Goal: Task Accomplishment & Management: Use online tool/utility

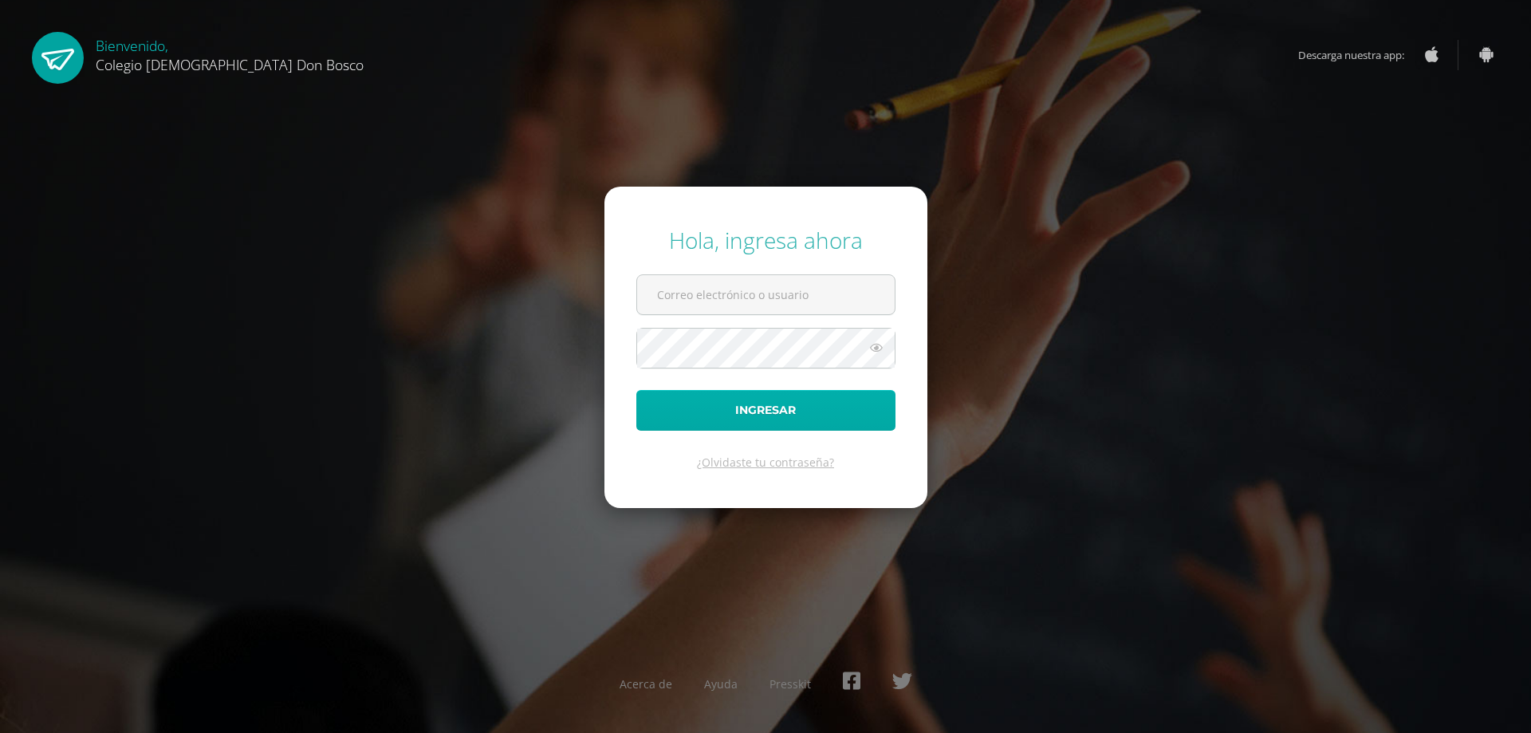
type input "etejeda@donbosco.edu.gt"
click at [746, 407] on button "Ingresar" at bounding box center [765, 410] width 259 height 41
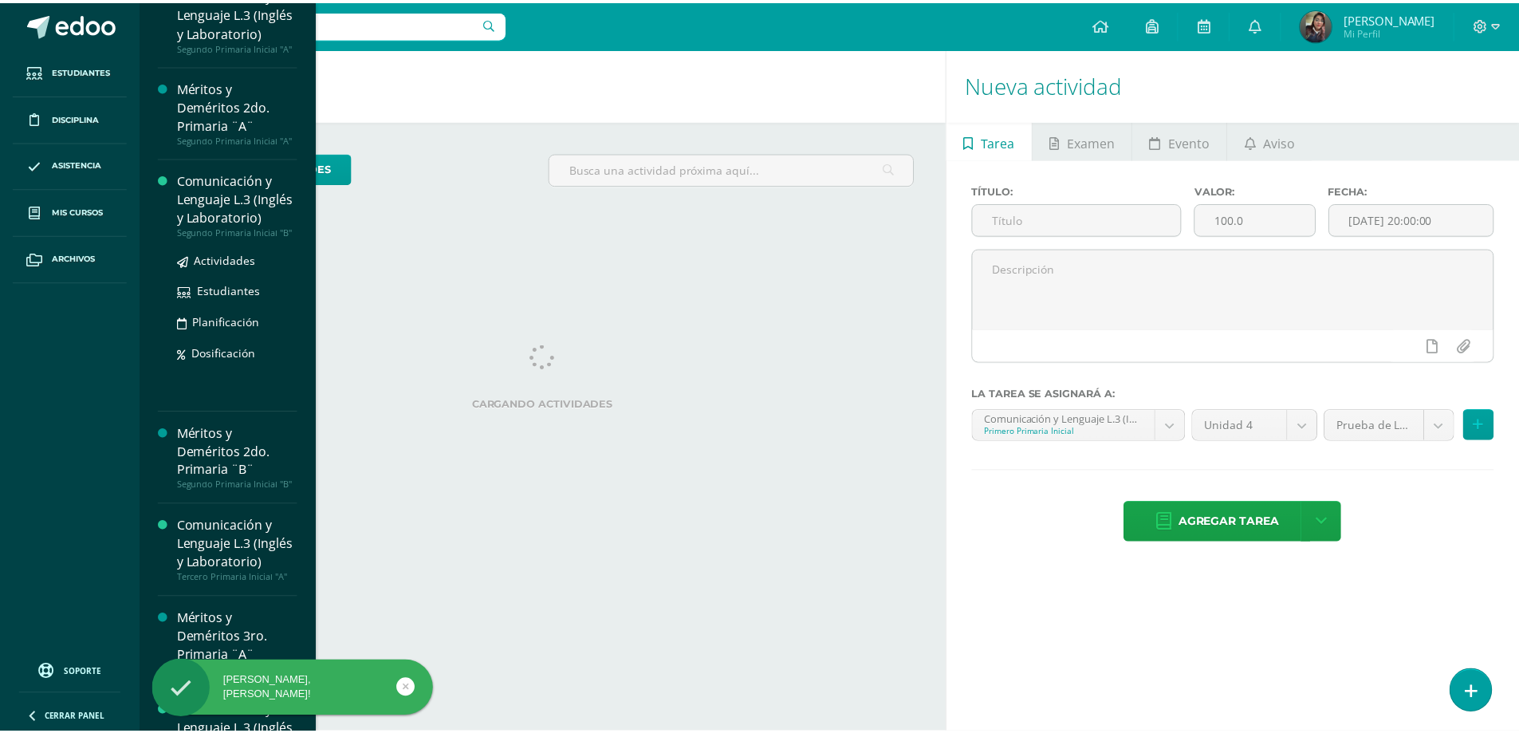
scroll to position [718, 0]
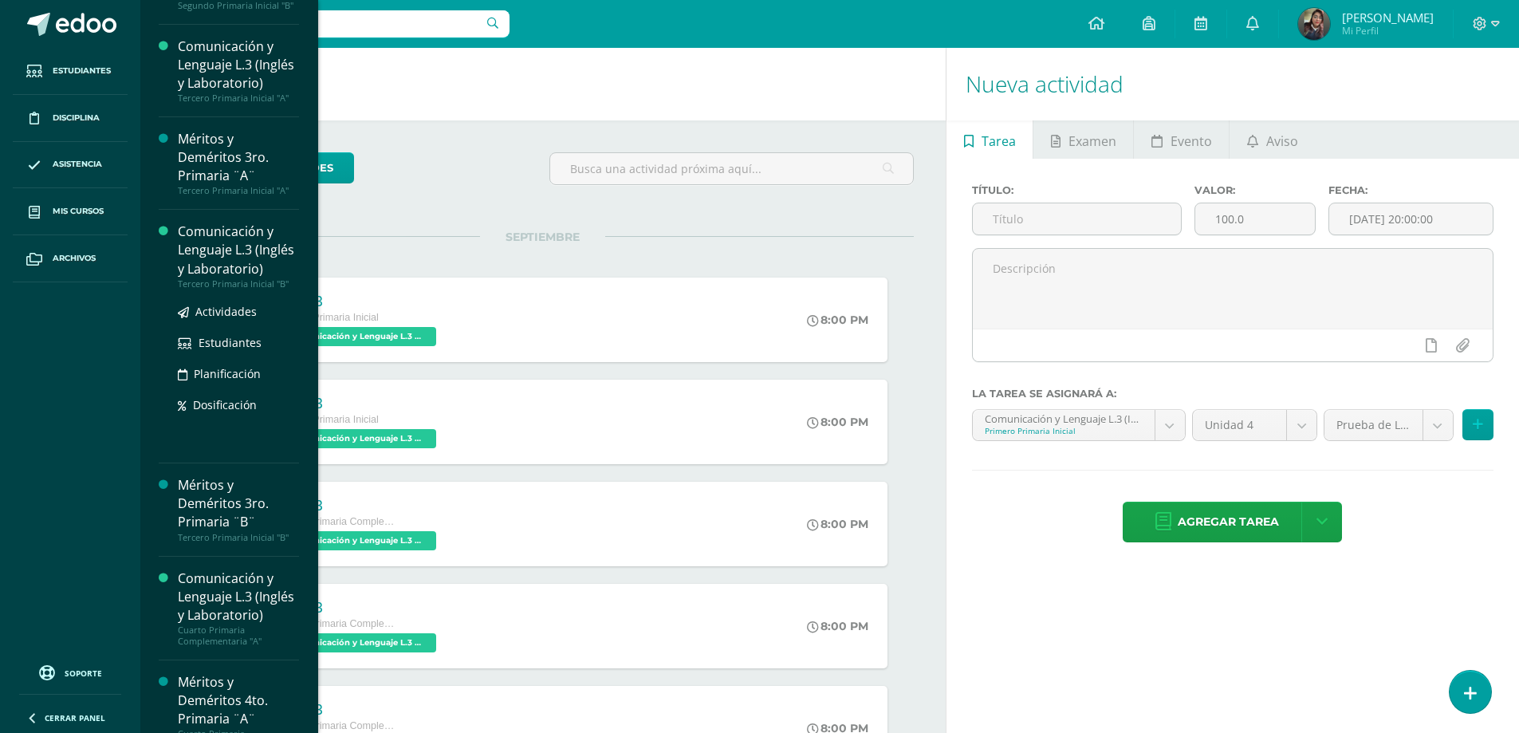
click at [230, 278] on div "Comunicación y Lenguaje L.3 (Inglés y Laboratorio)" at bounding box center [238, 249] width 121 height 55
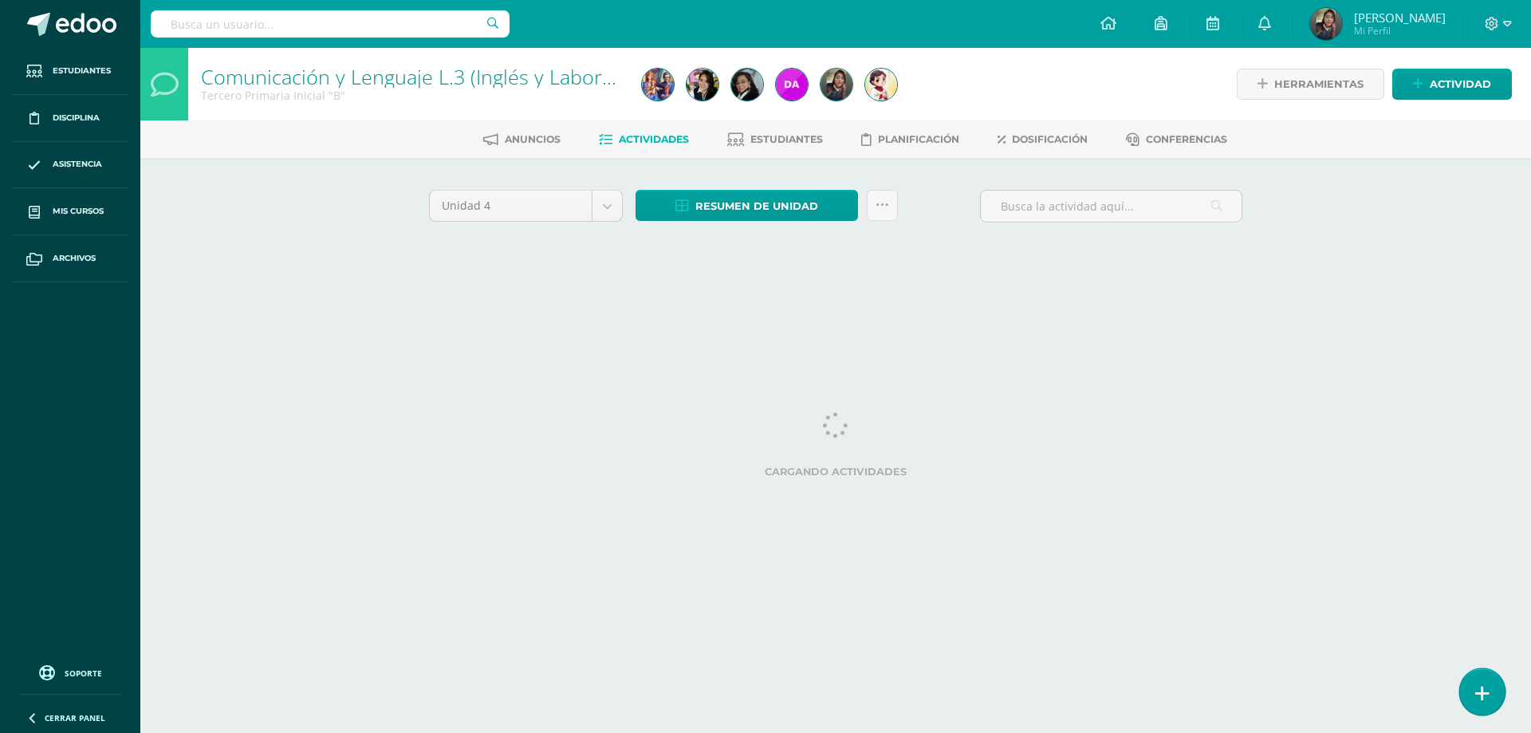
click at [1490, 695] on link at bounding box center [1481, 691] width 45 height 46
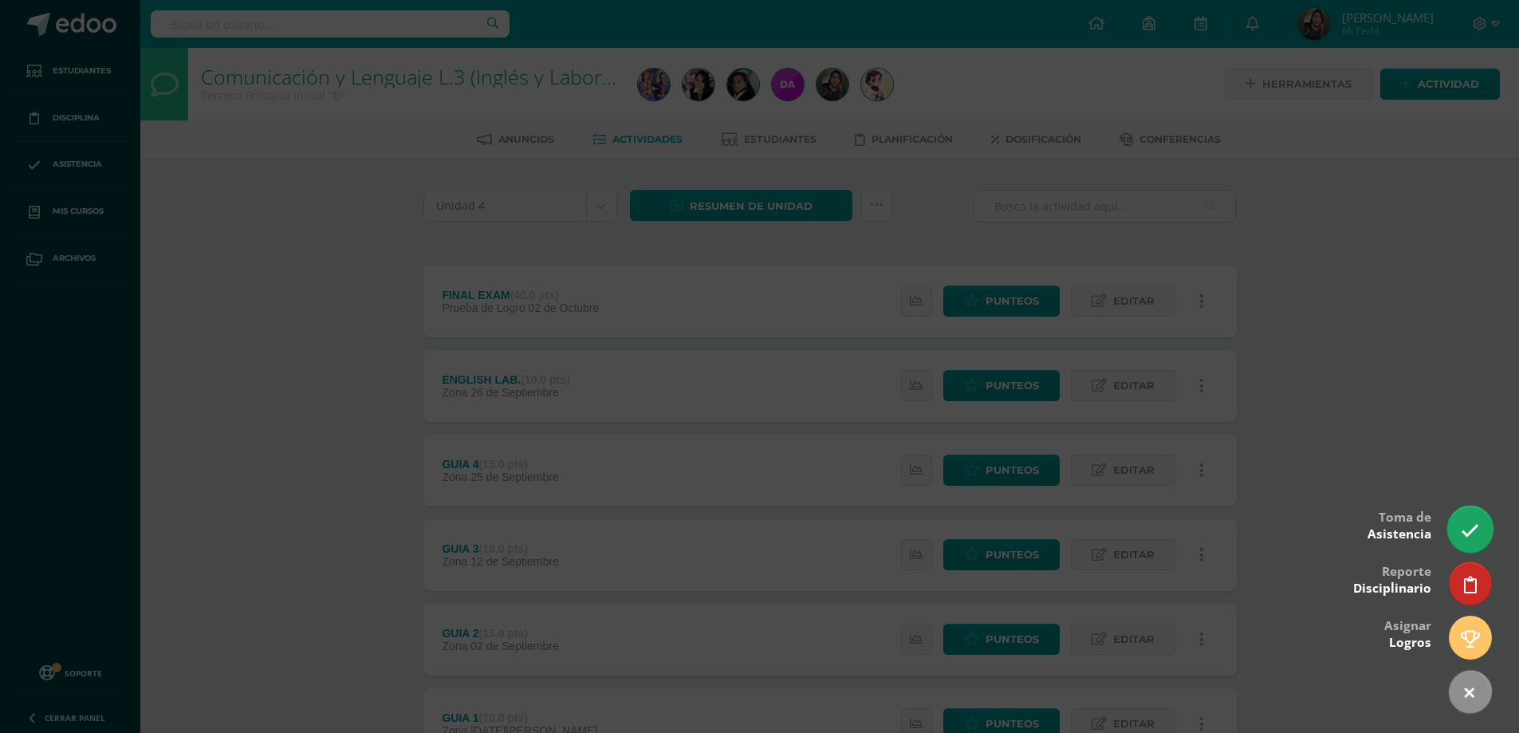
click at [1489, 531] on link at bounding box center [1469, 529] width 45 height 46
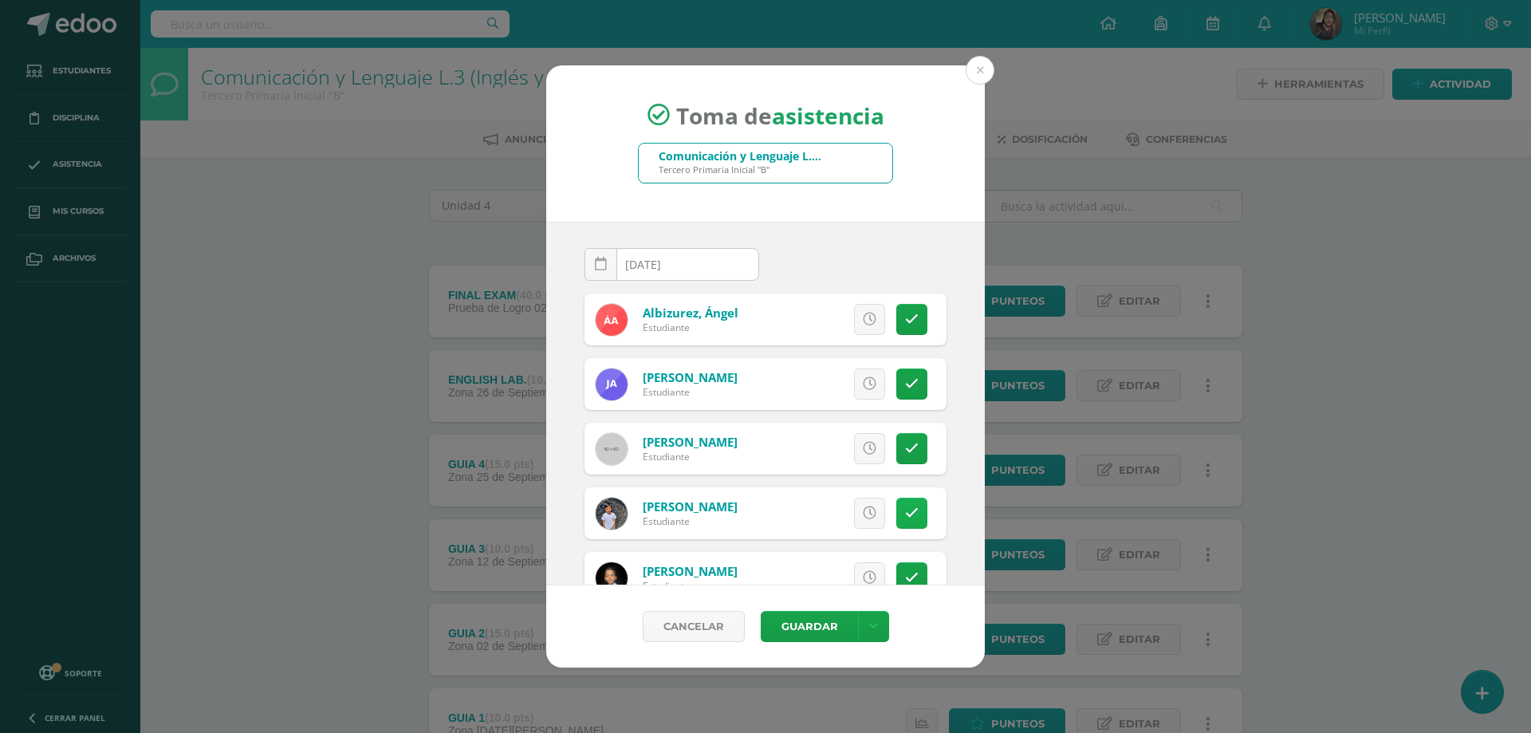
click at [896, 521] on link at bounding box center [911, 513] width 31 height 31
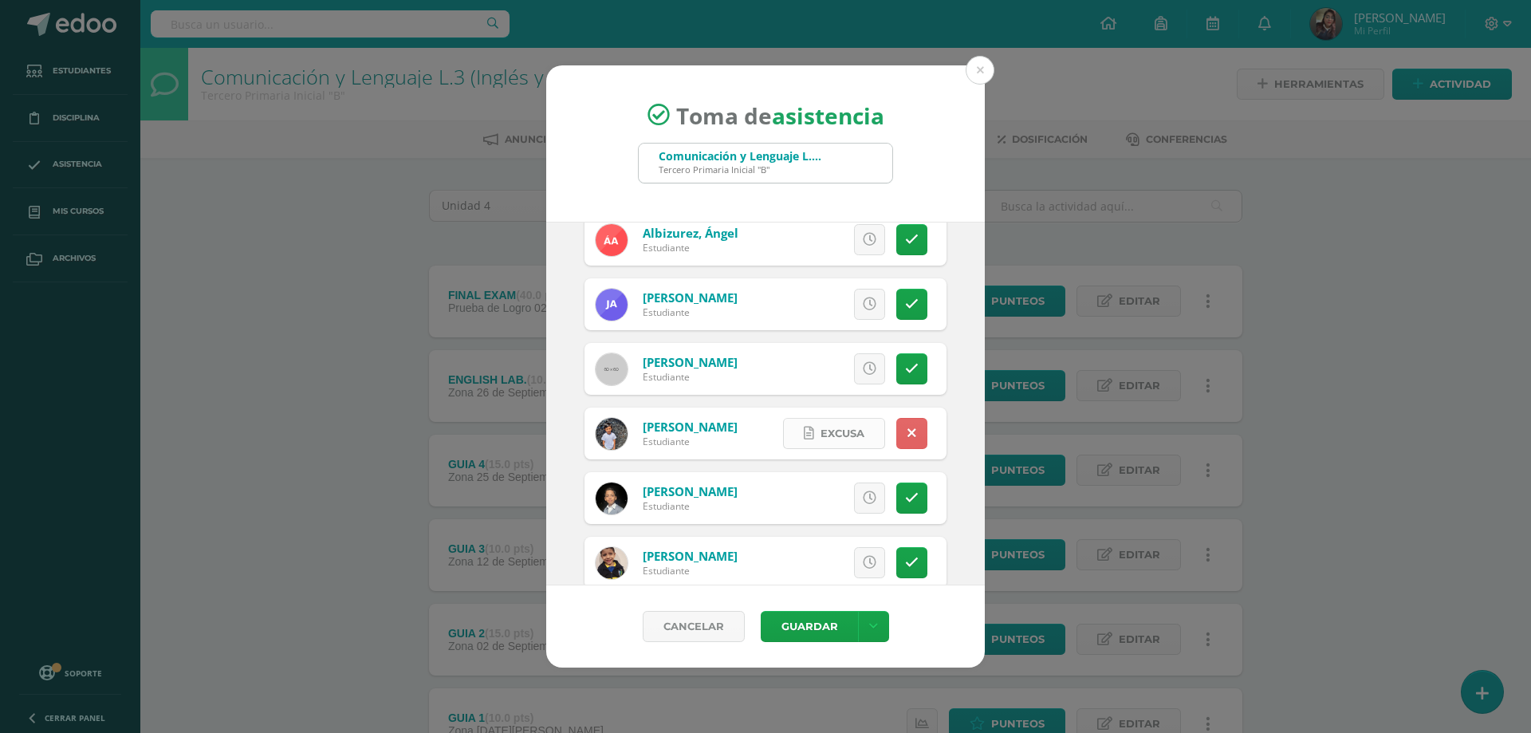
click at [832, 425] on span "Excusa" at bounding box center [843, 434] width 44 height 30
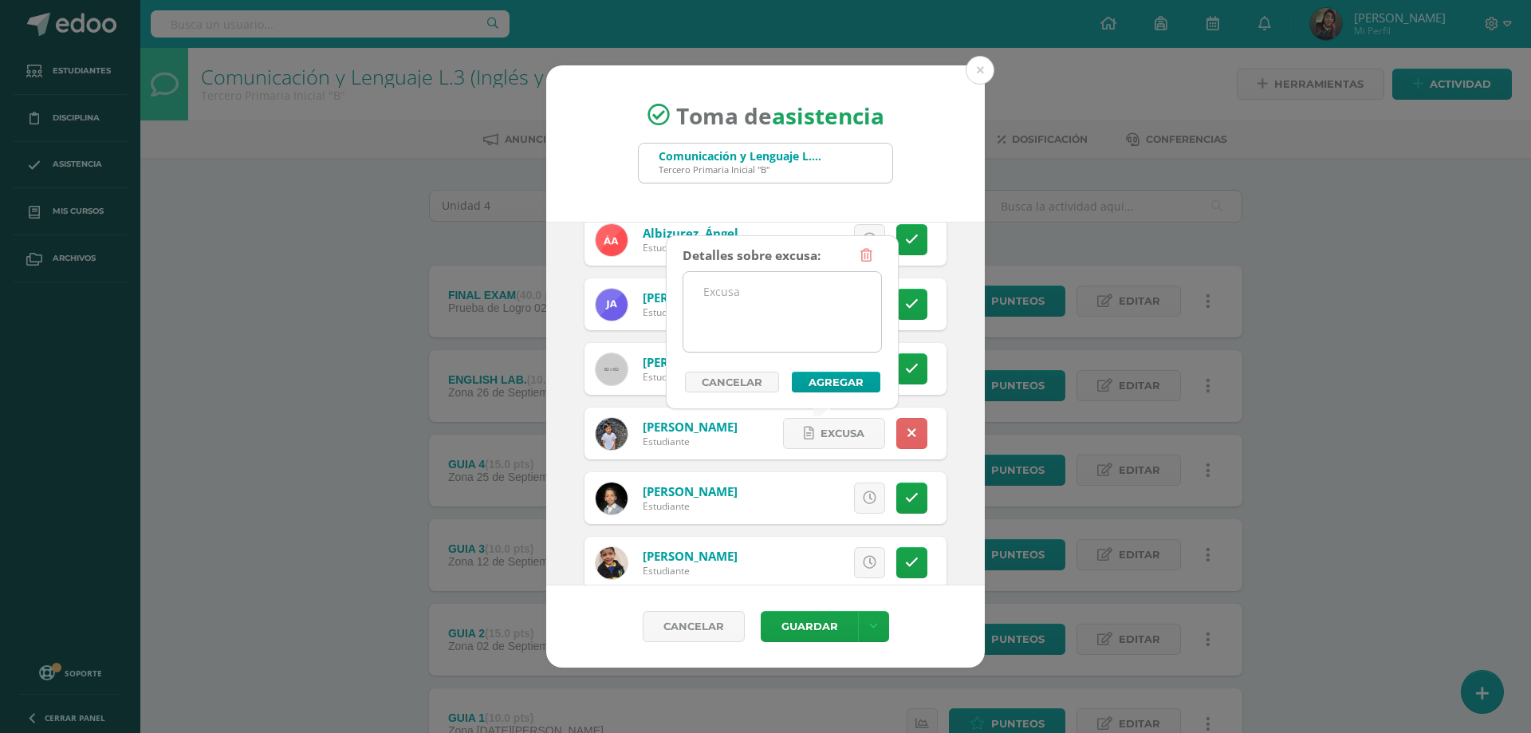
click at [770, 310] on textarea at bounding box center [782, 312] width 198 height 80
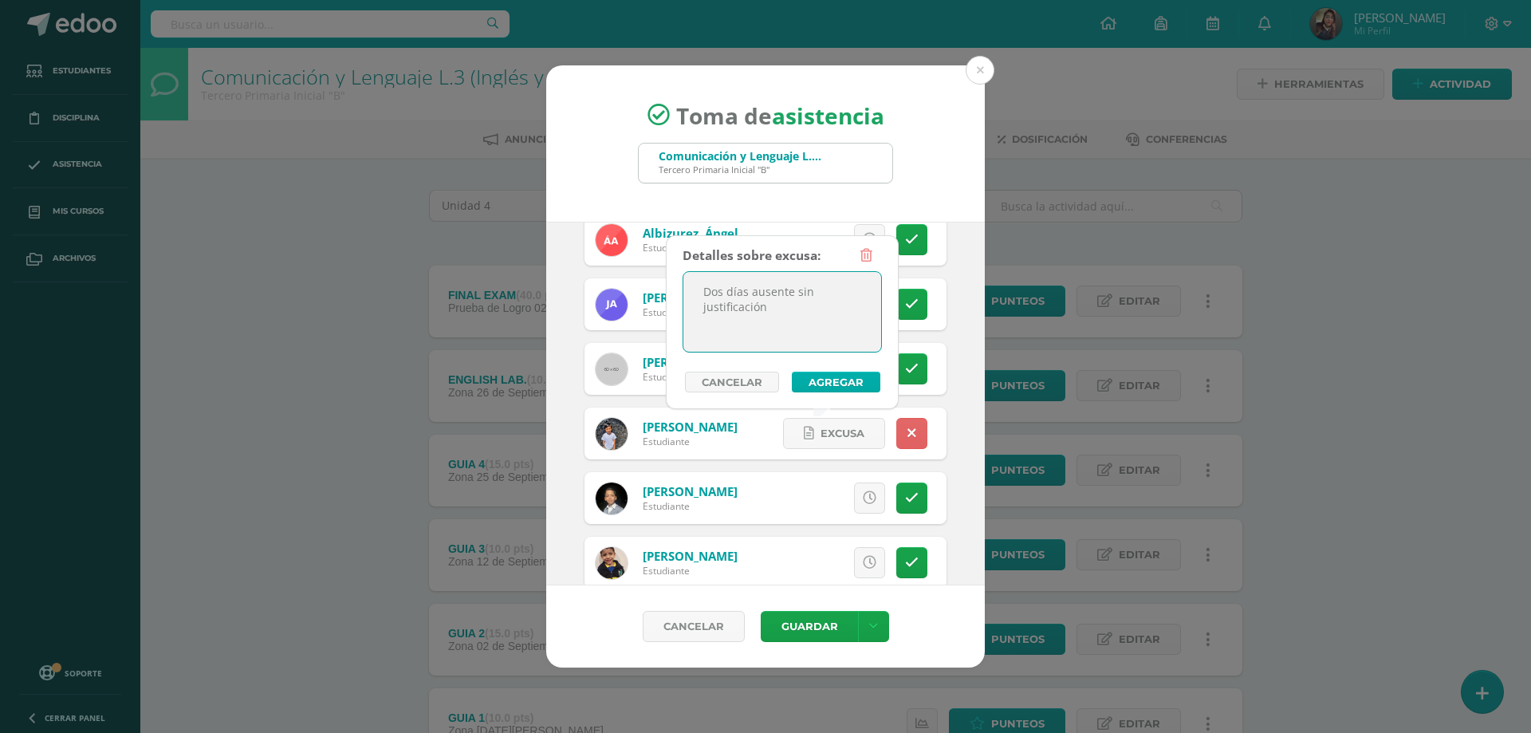
type textarea "Dos días ausente sin justificación"
click at [864, 378] on button "Agregar" at bounding box center [836, 382] width 89 height 21
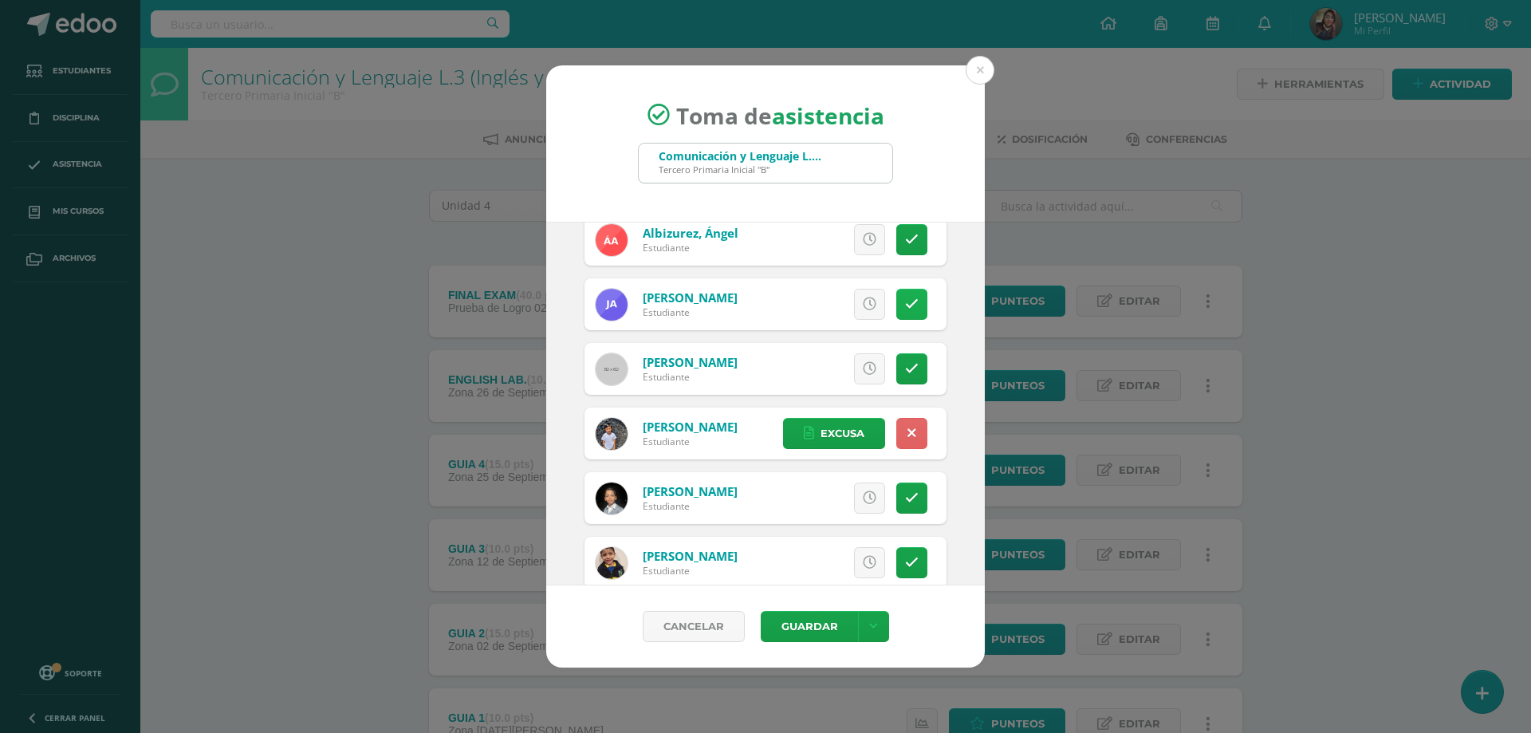
click at [905, 308] on icon at bounding box center [912, 304] width 14 height 14
click at [821, 301] on span "Excusa" at bounding box center [843, 304] width 44 height 30
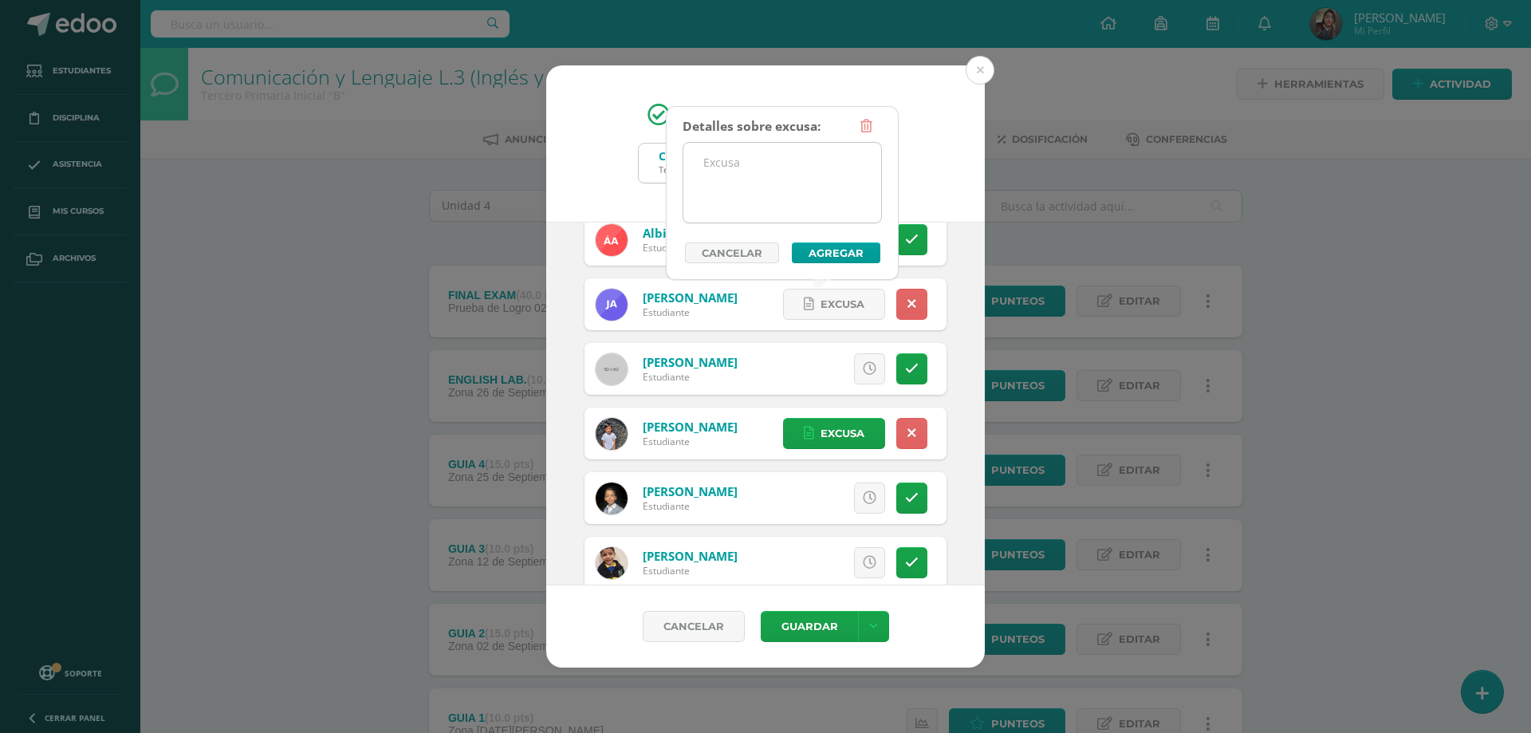
click at [756, 191] on textarea at bounding box center [782, 183] width 198 height 80
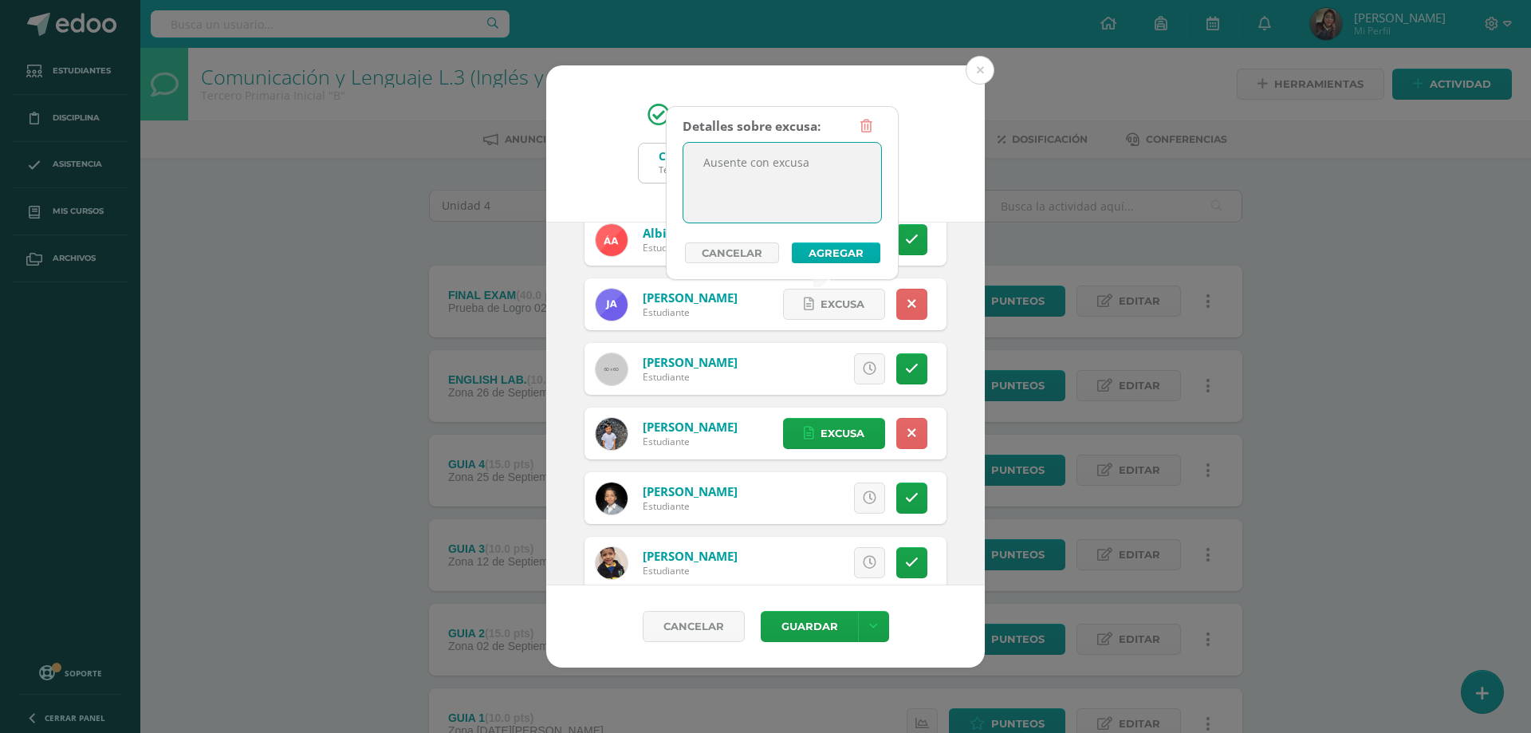
type textarea "Ausente con excusa"
click at [837, 253] on button "Agregar" at bounding box center [836, 252] width 89 height 21
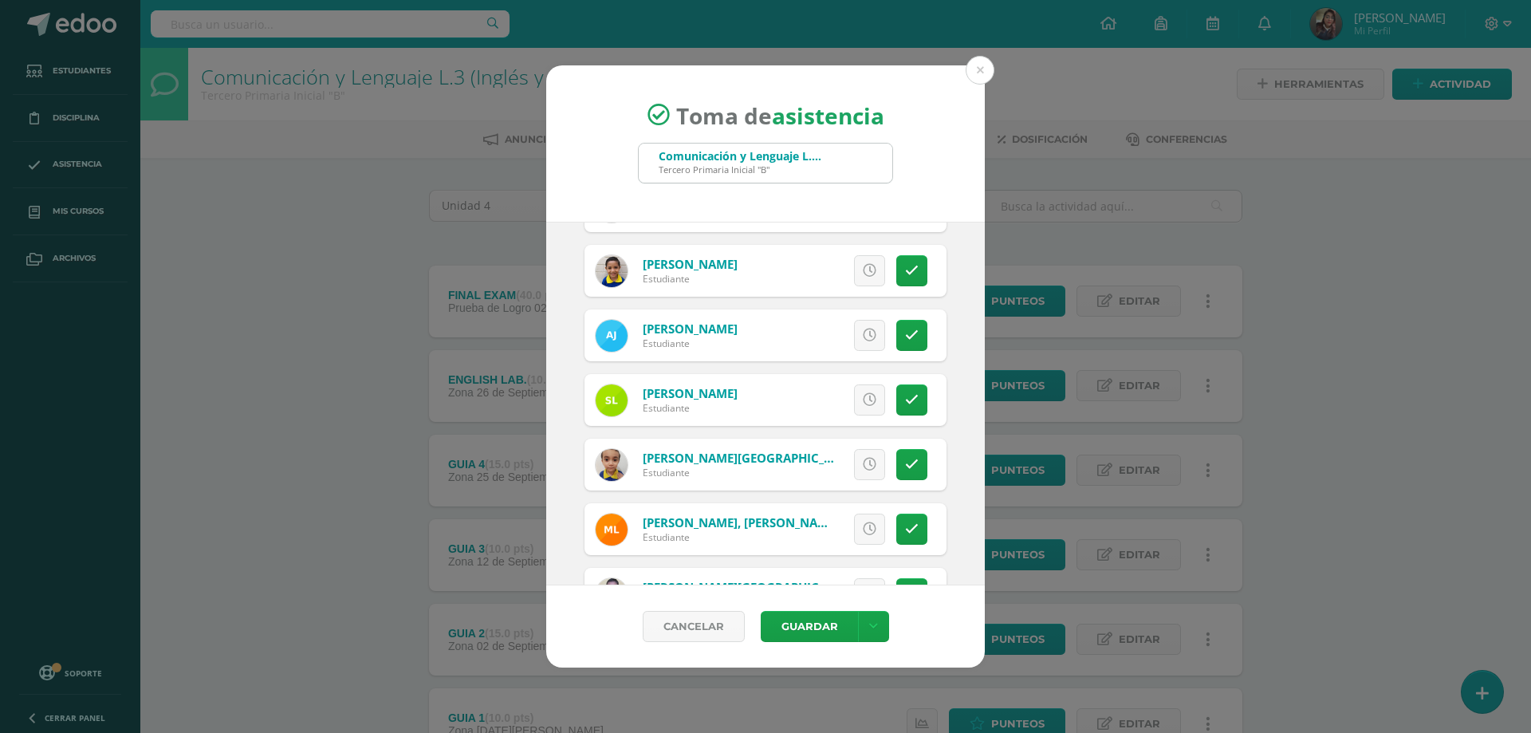
scroll to position [1356, 0]
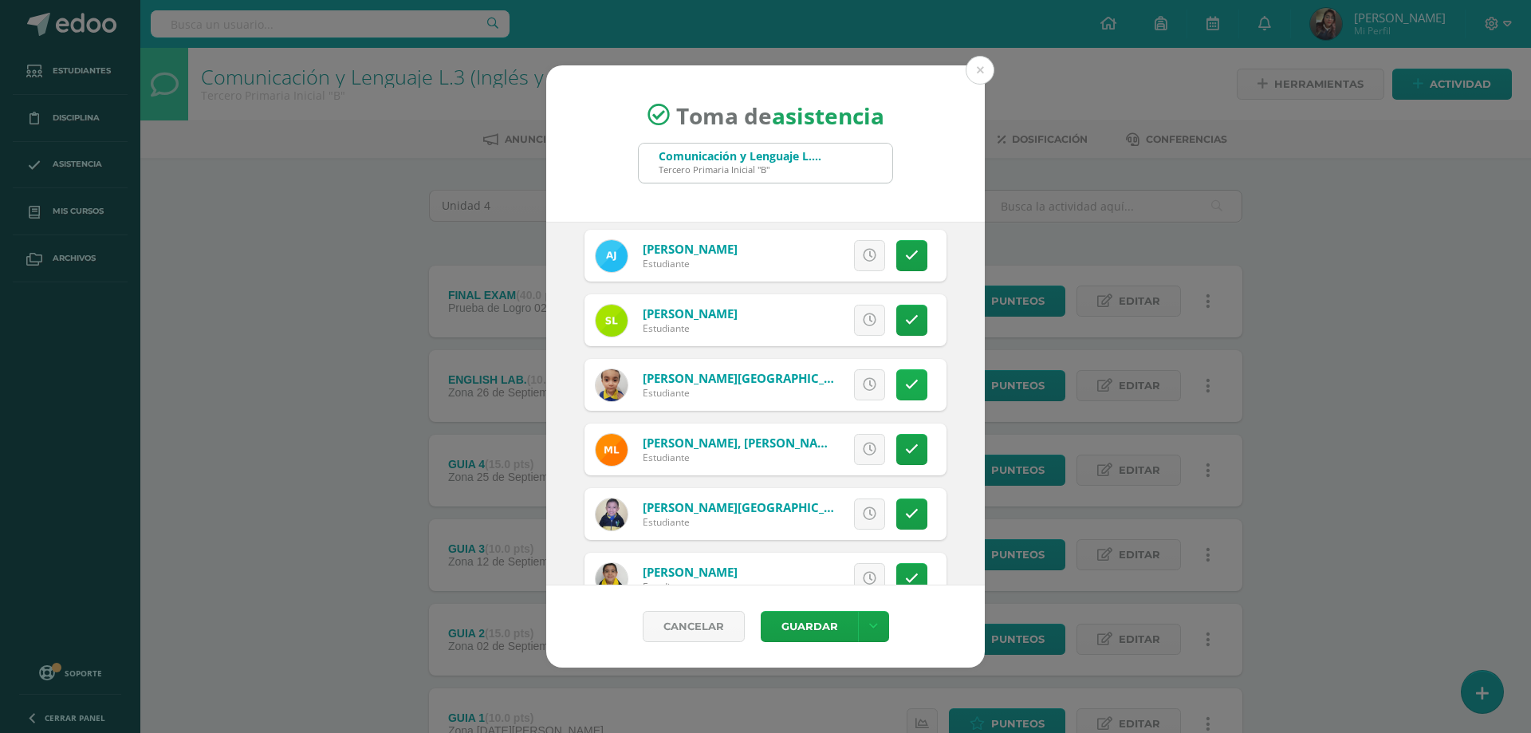
click at [905, 389] on icon at bounding box center [912, 385] width 14 height 14
click at [804, 388] on icon at bounding box center [809, 385] width 10 height 14
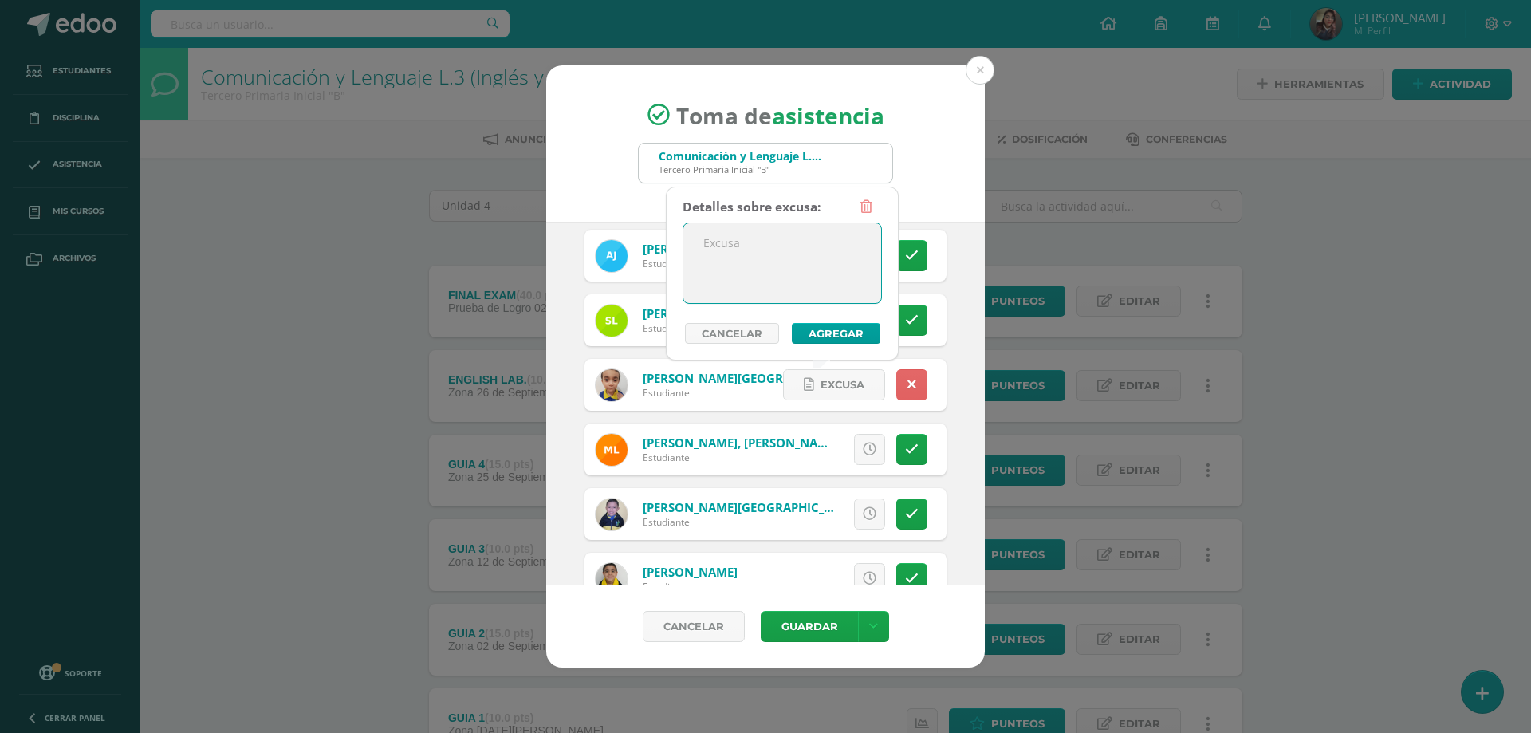
click at [736, 270] on textarea at bounding box center [782, 263] width 198 height 80
type textarea "Ausente por enfermedad"
click at [824, 330] on button "Agregar" at bounding box center [836, 333] width 89 height 21
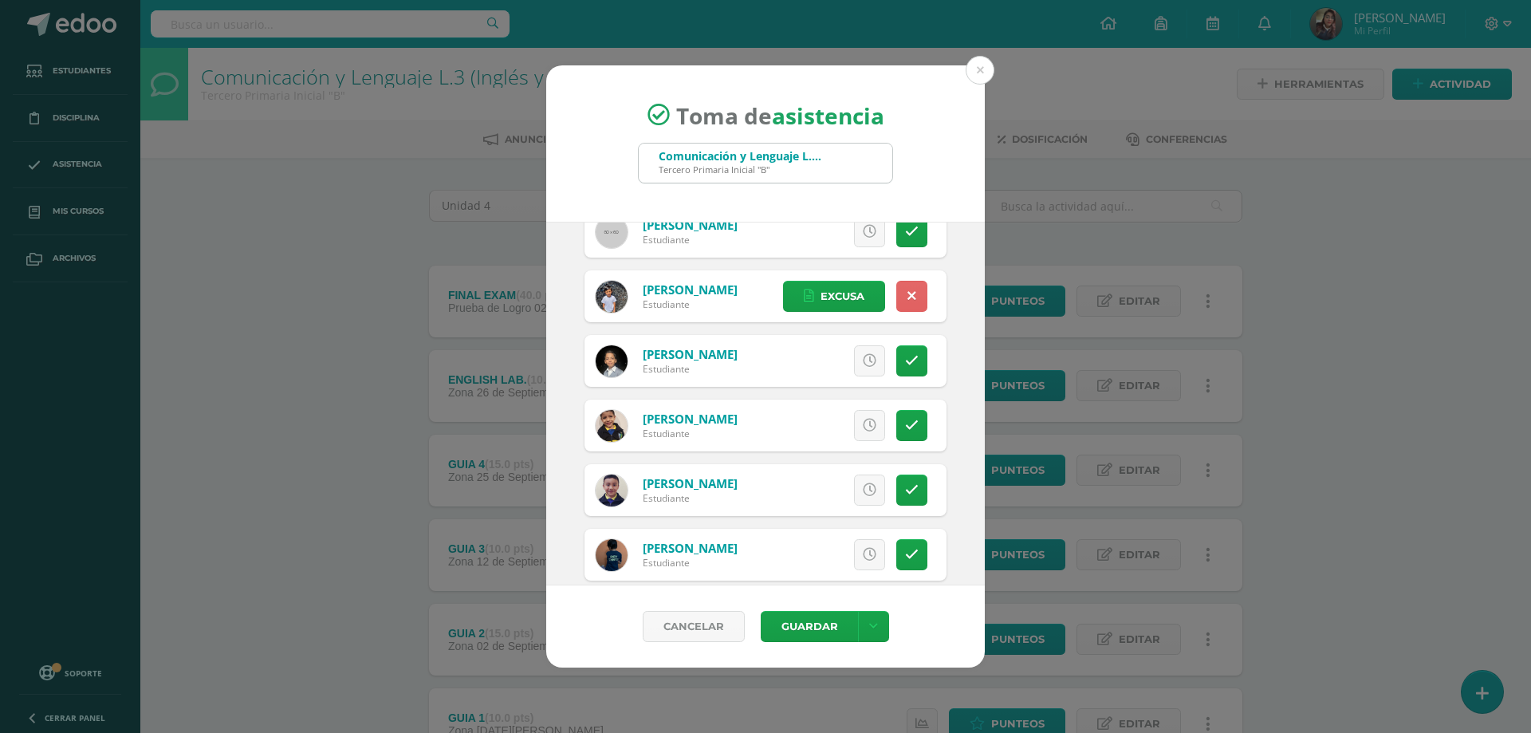
scroll to position [0, 0]
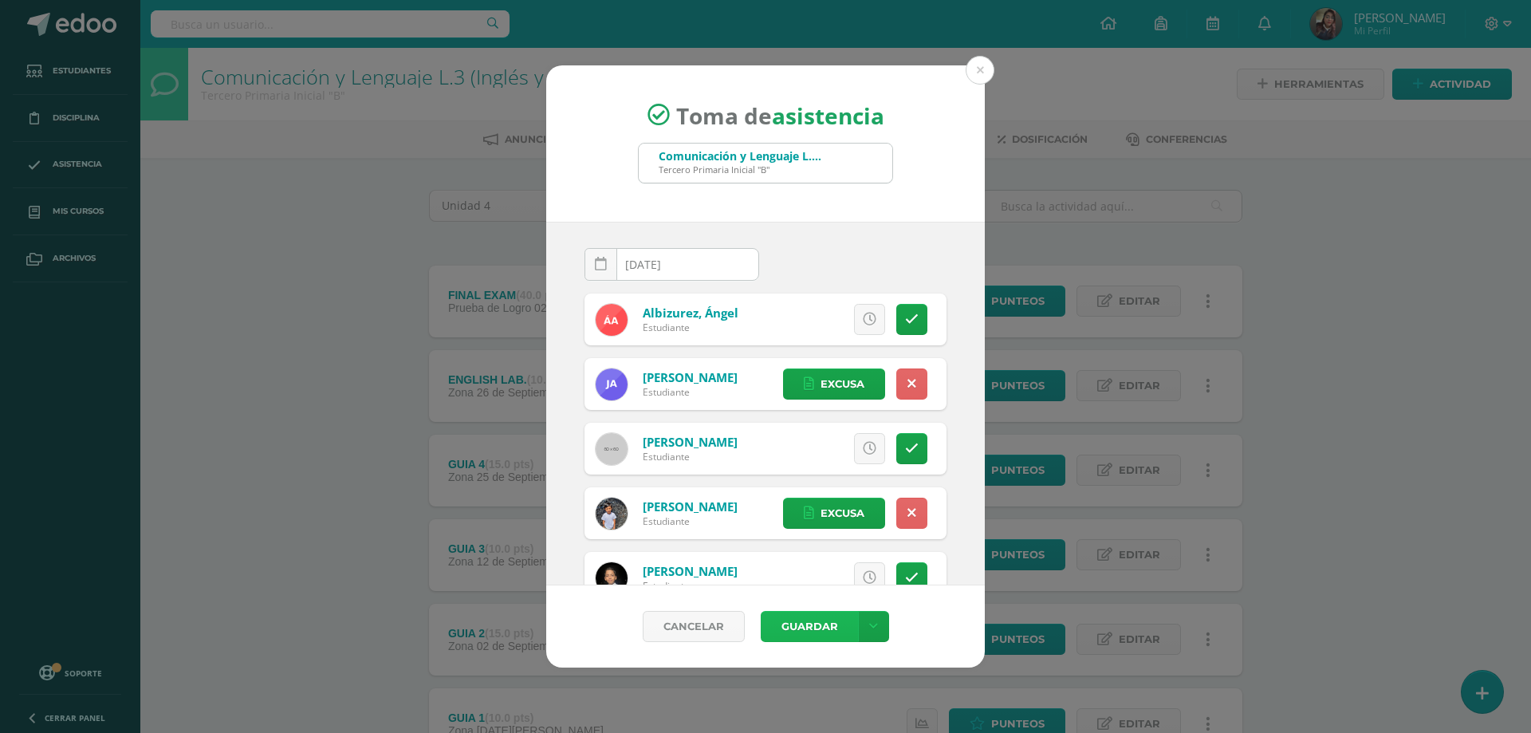
click at [802, 629] on button "Guardar" at bounding box center [809, 626] width 97 height 31
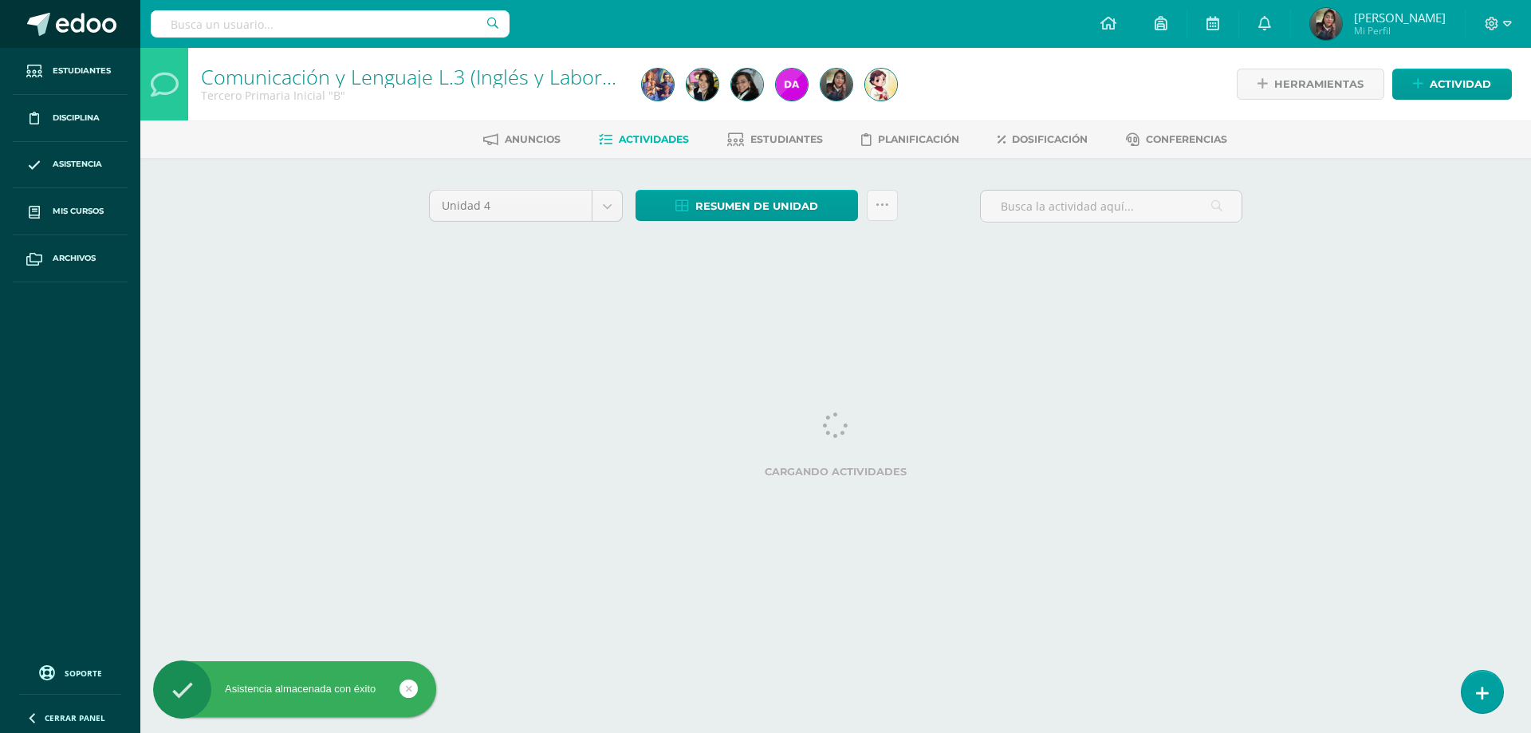
click at [93, 18] on span at bounding box center [86, 25] width 61 height 24
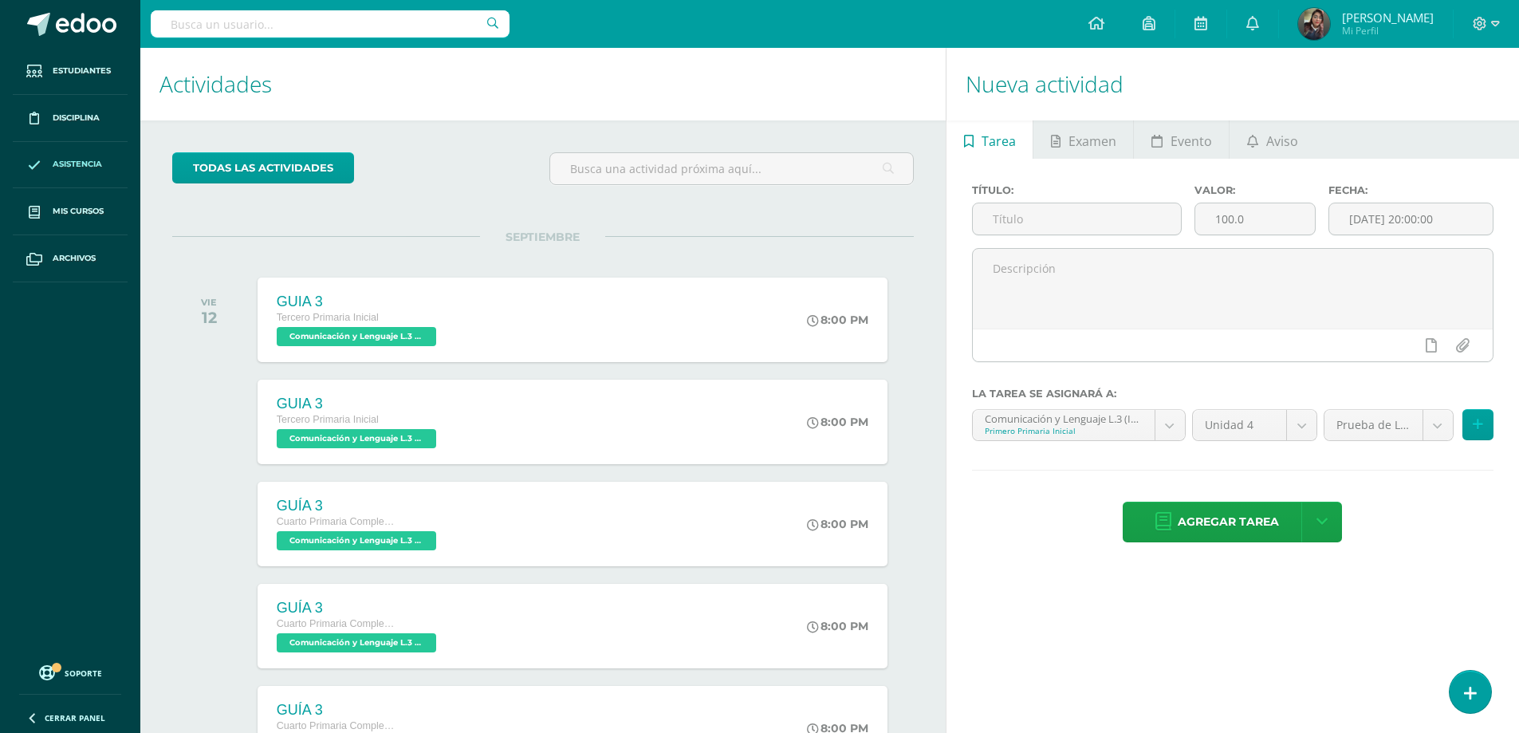
click at [71, 166] on span "Asistencia" at bounding box center [77, 164] width 49 height 13
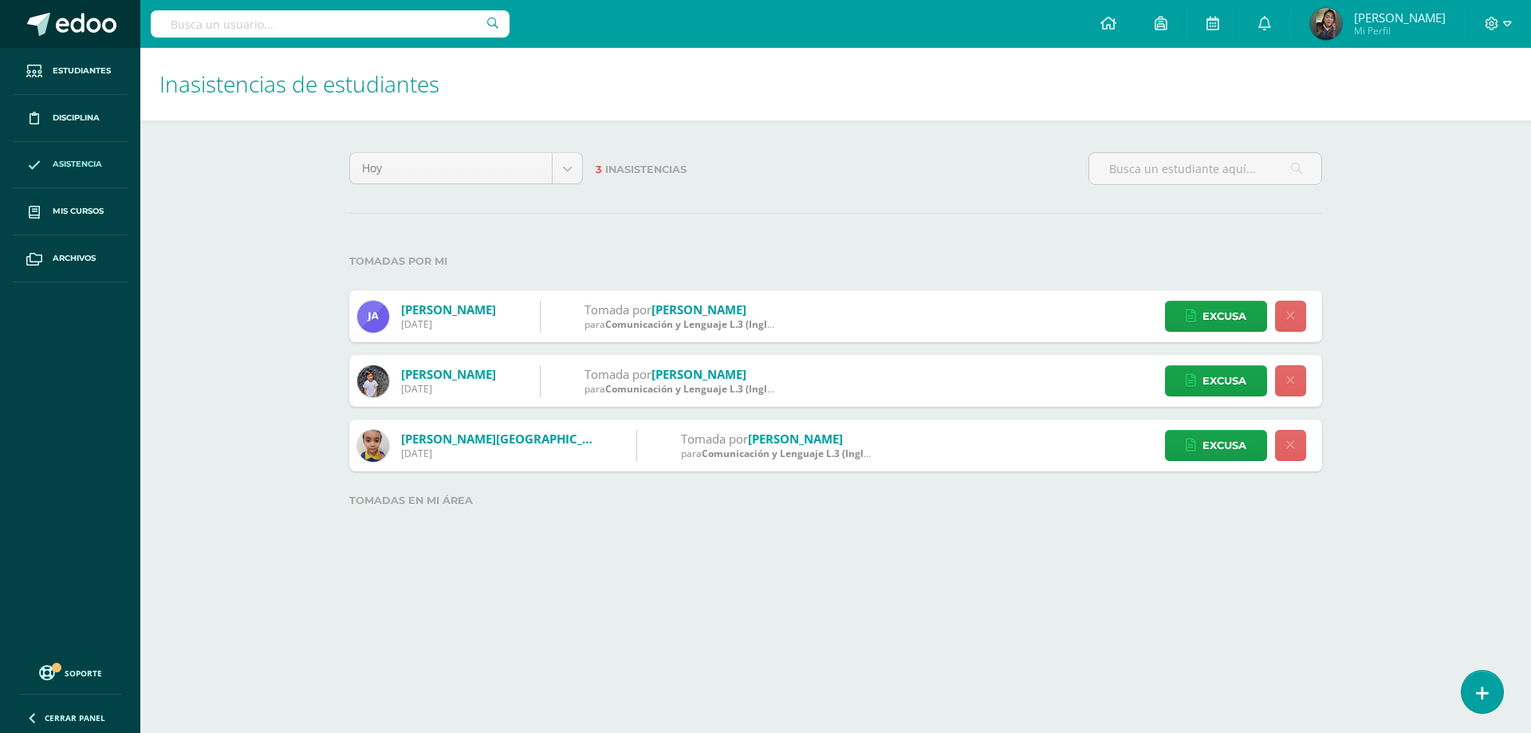
click at [97, 19] on span at bounding box center [86, 25] width 61 height 24
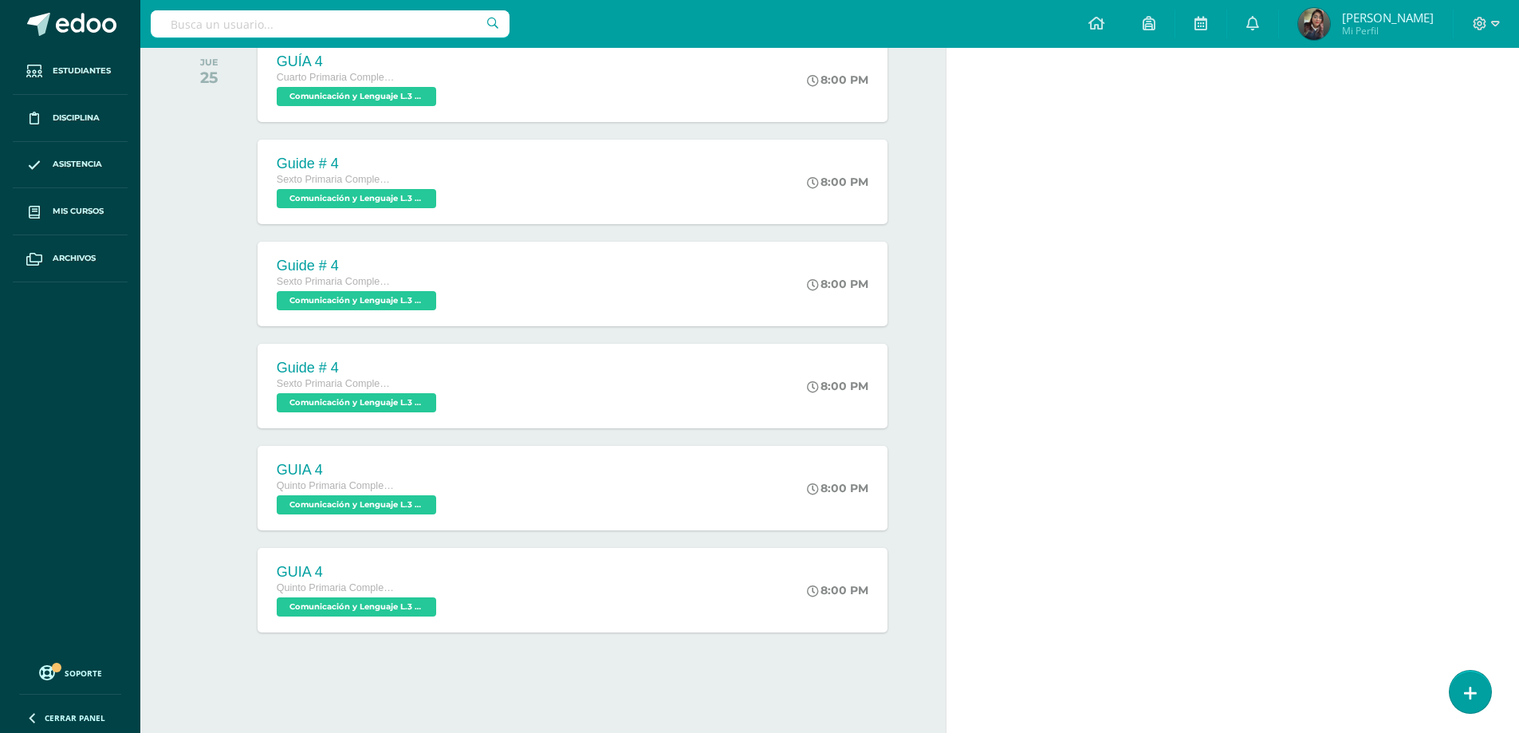
scroll to position [1918, 0]
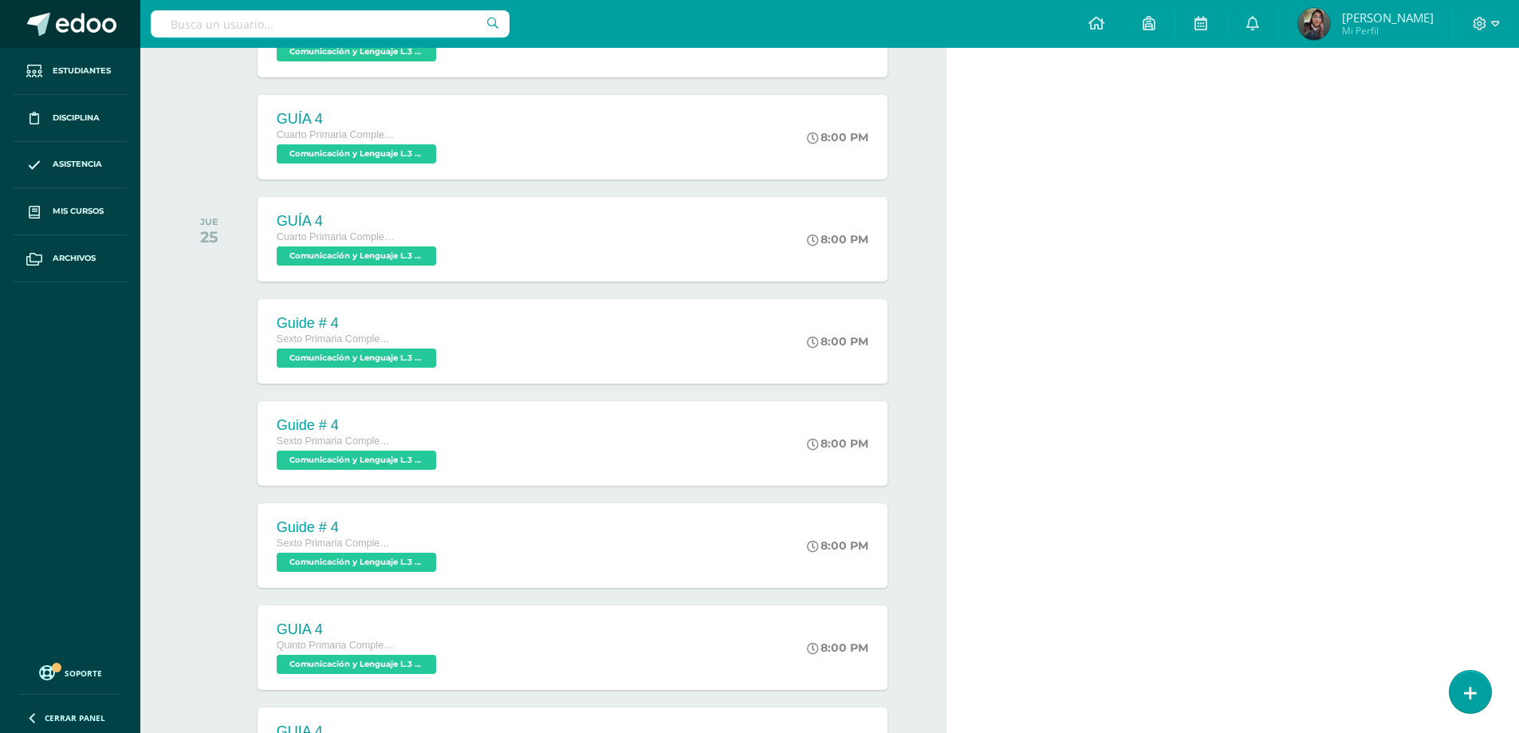
click at [93, 33] on span at bounding box center [86, 25] width 61 height 24
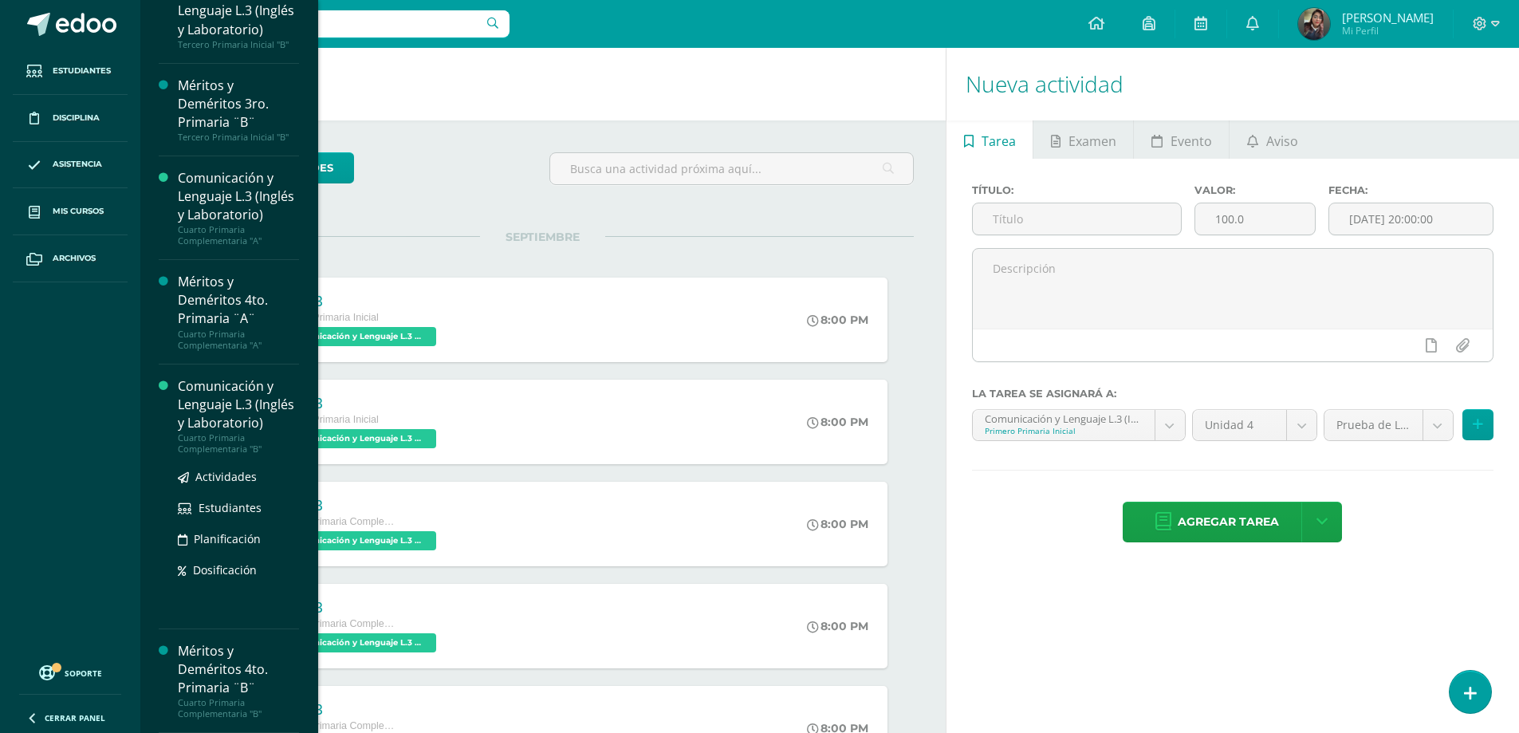
scroll to position [1116, 0]
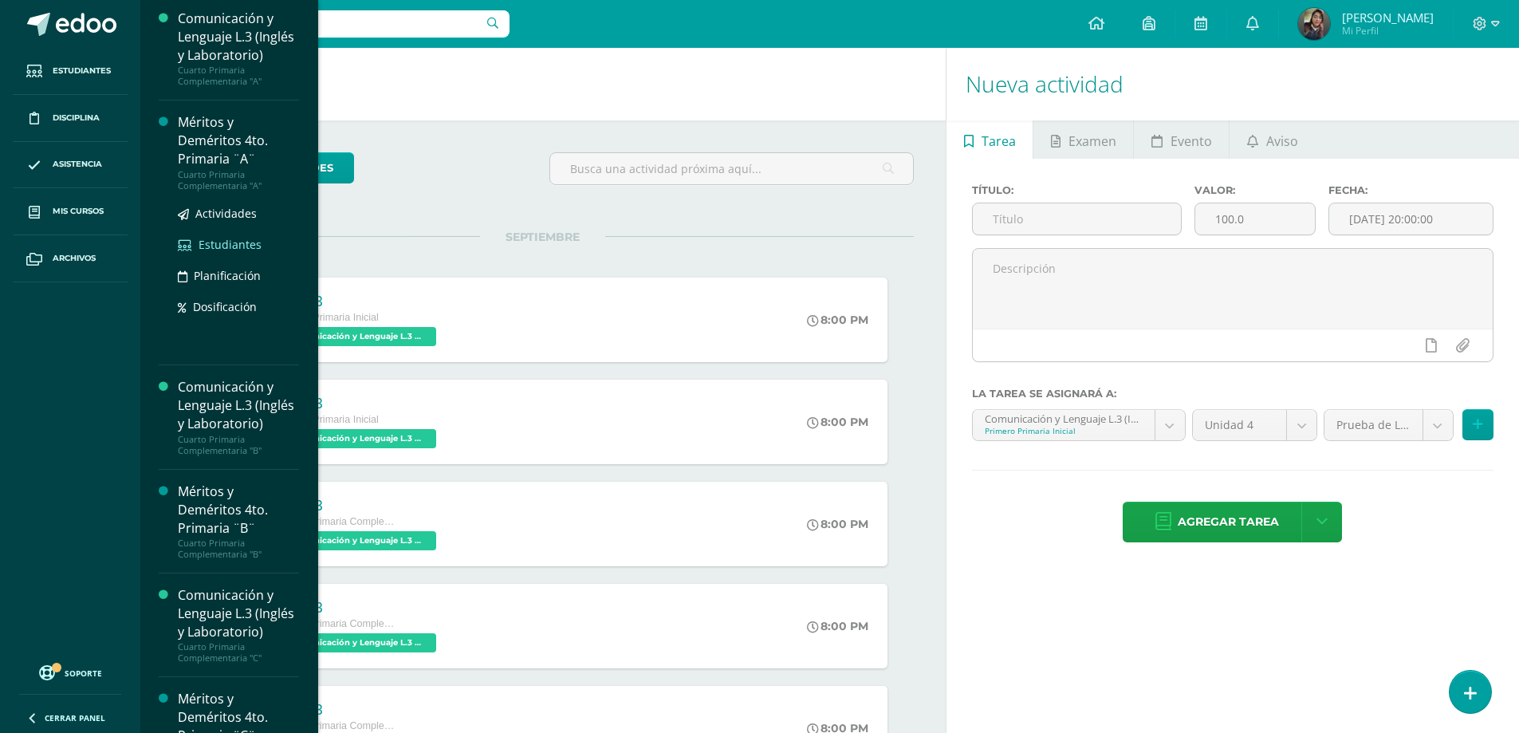
click at [232, 252] on span "Estudiantes" at bounding box center [230, 244] width 63 height 15
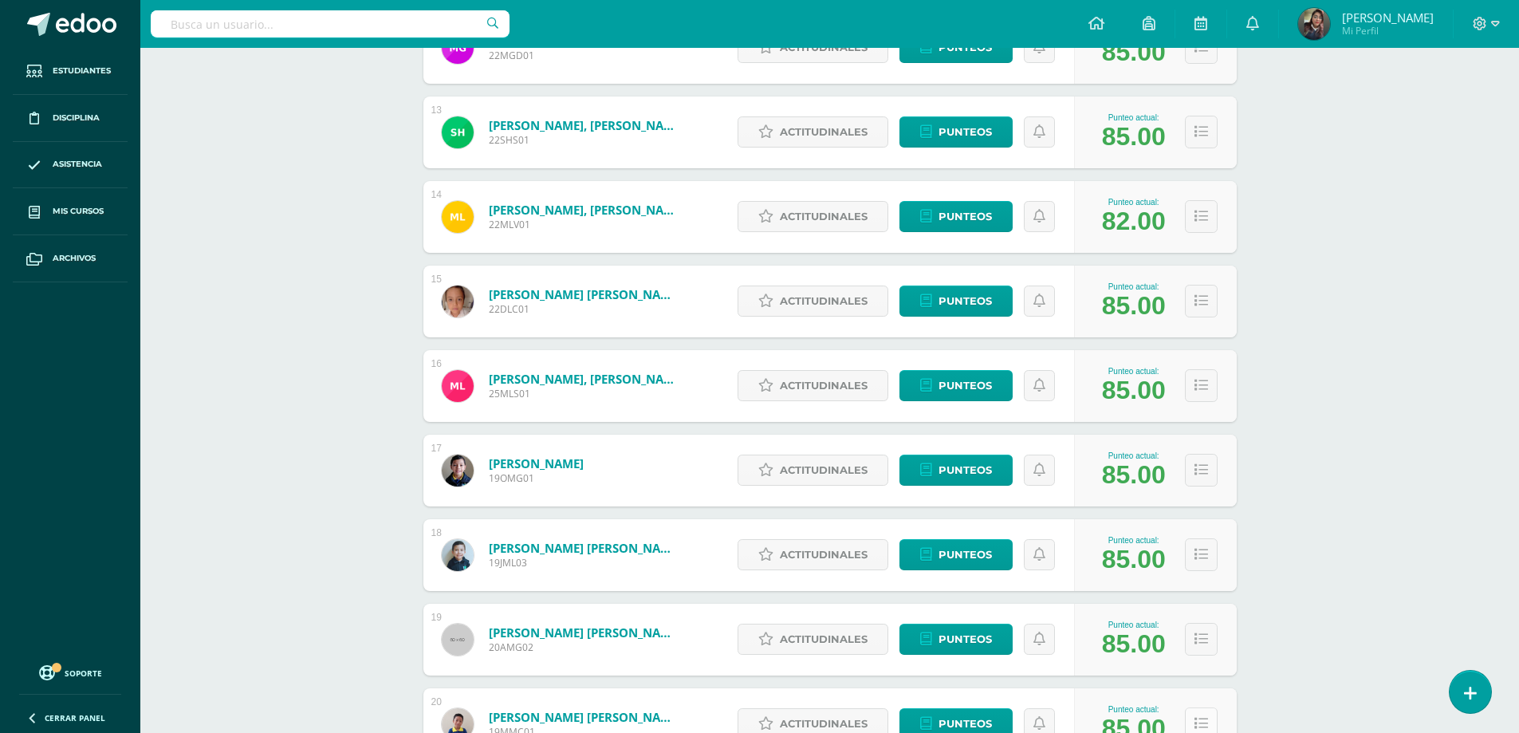
scroll to position [1392, 0]
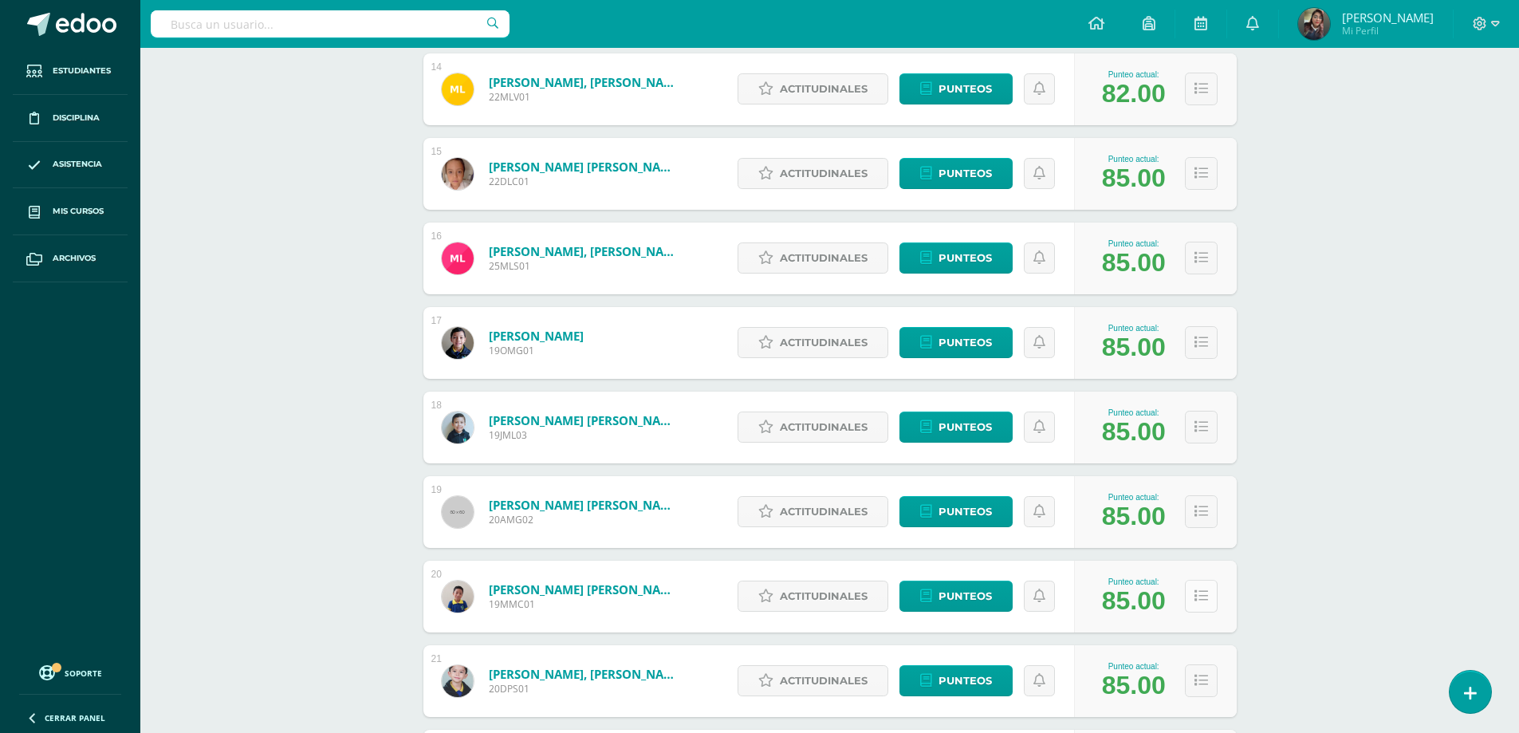
click at [1199, 606] on button at bounding box center [1201, 596] width 33 height 33
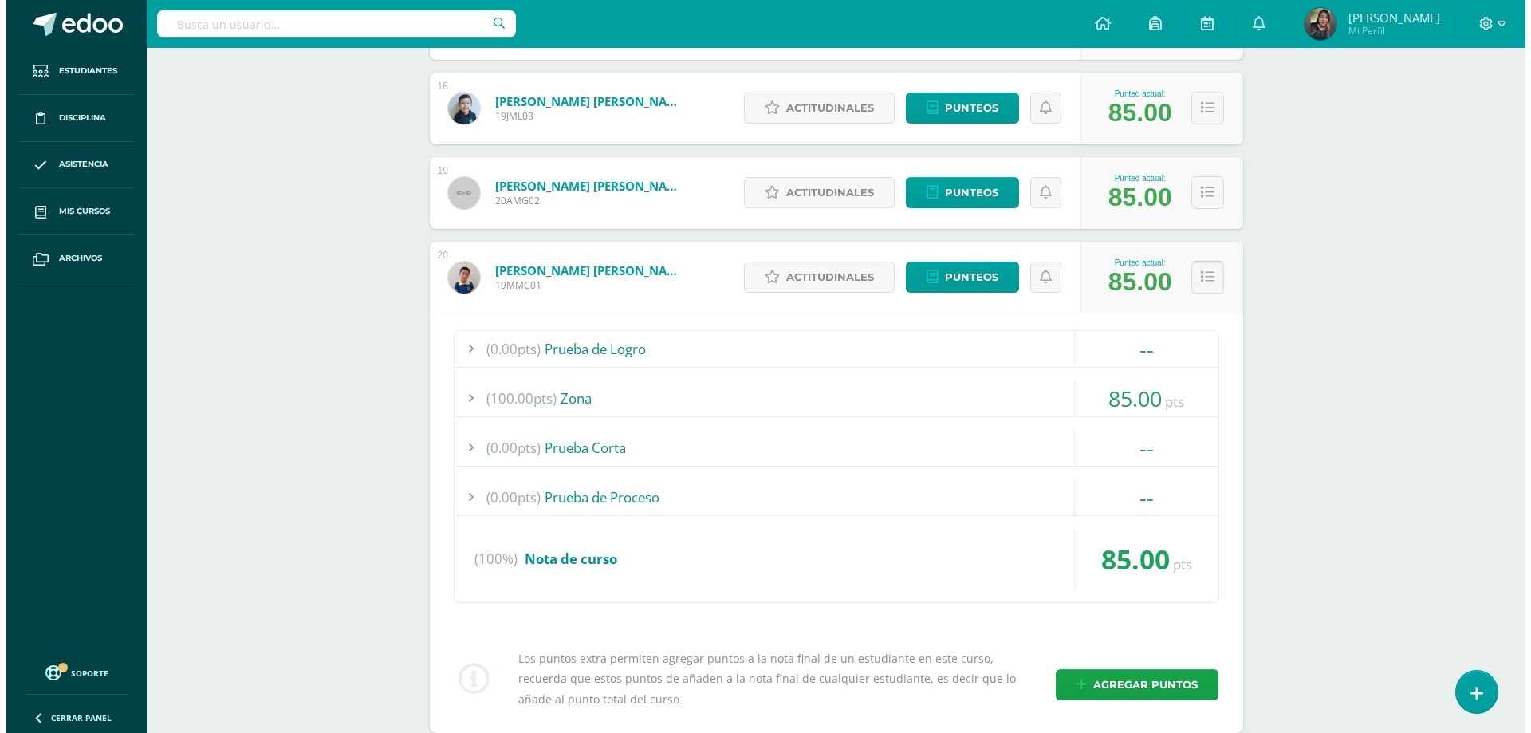
scroll to position [1791, 0]
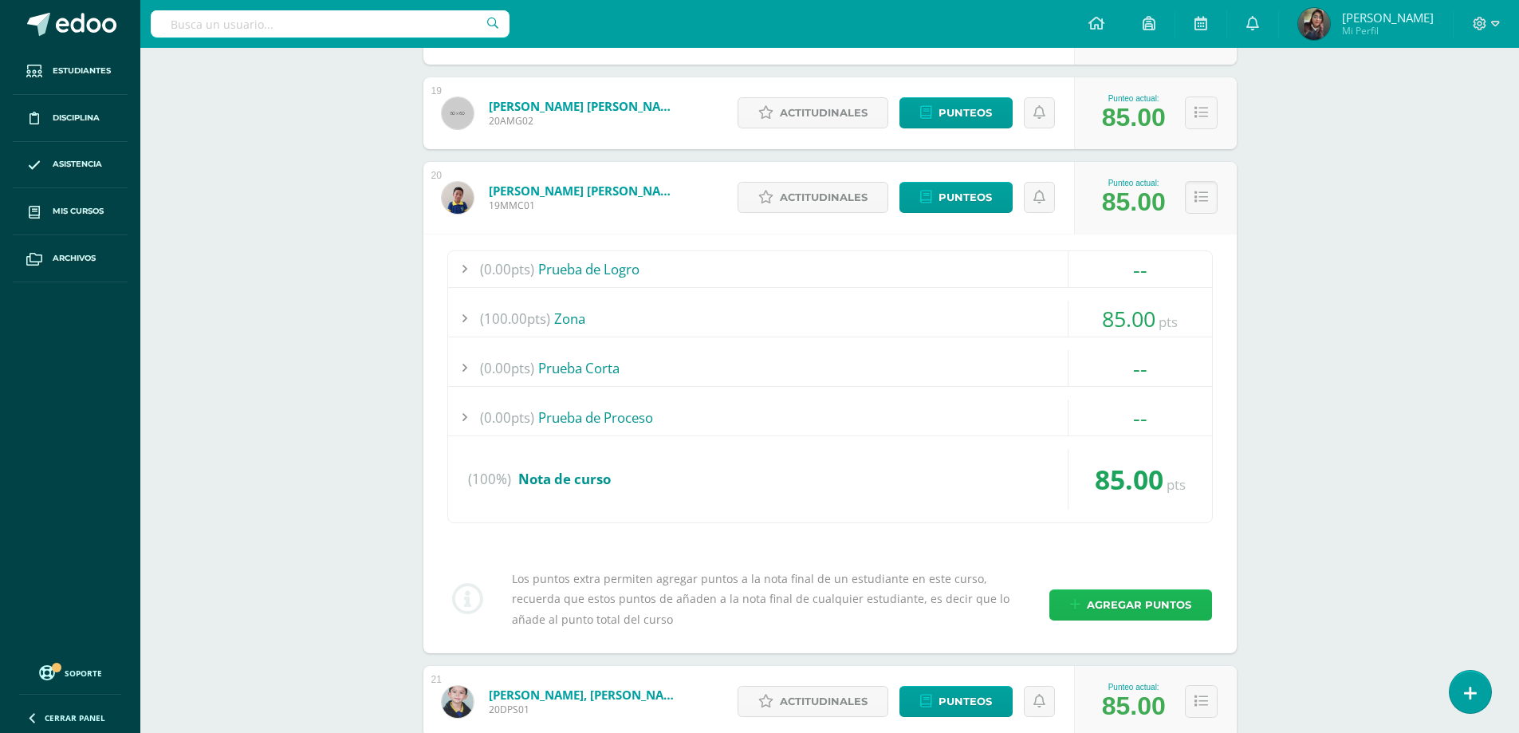
click at [1192, 601] on link "Agregar puntos" at bounding box center [1130, 604] width 163 height 31
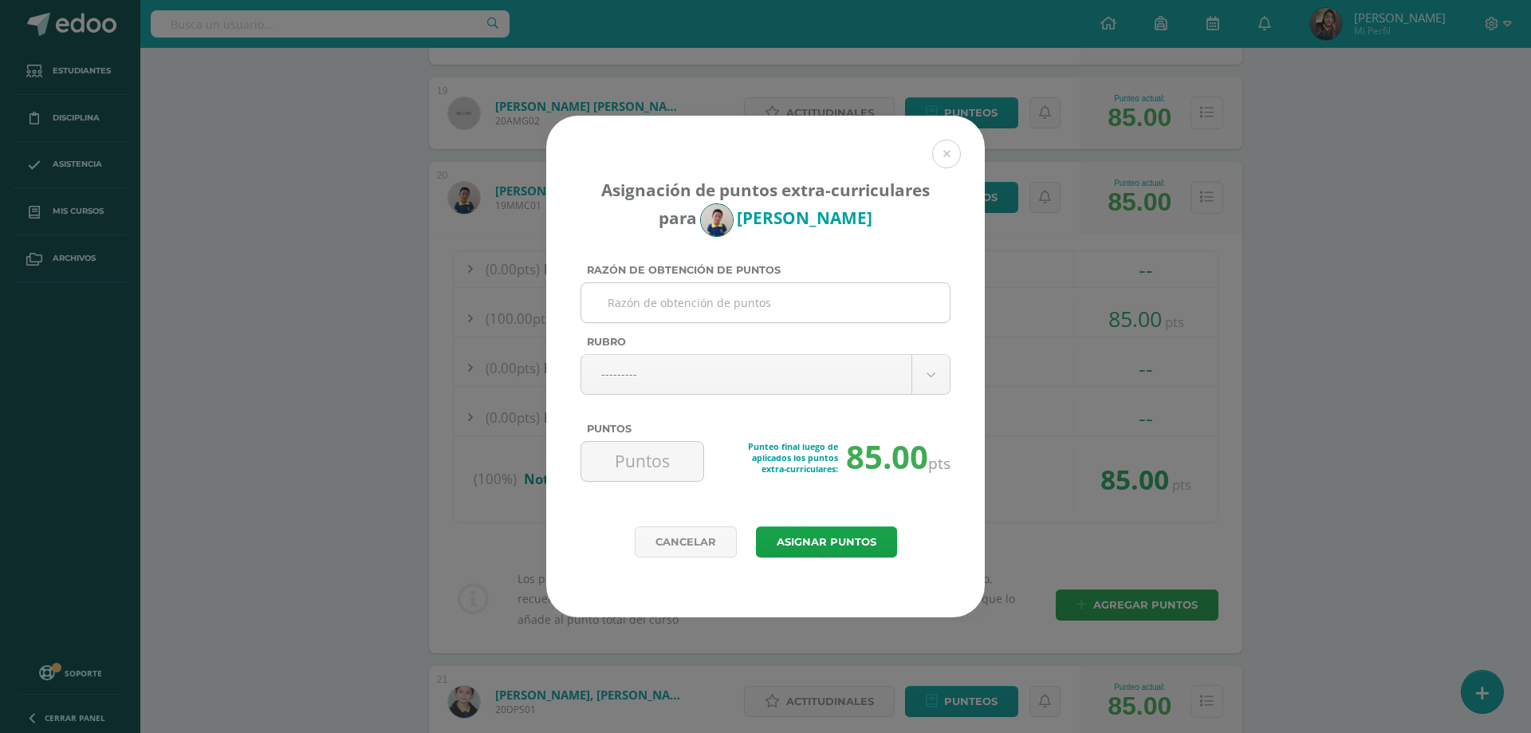
click at [747, 309] on input "Razón de obtención de puntos" at bounding box center [766, 302] width 356 height 39
type input "No trajo cuaderno a clase de inglés"
type input "n"
type input "no"
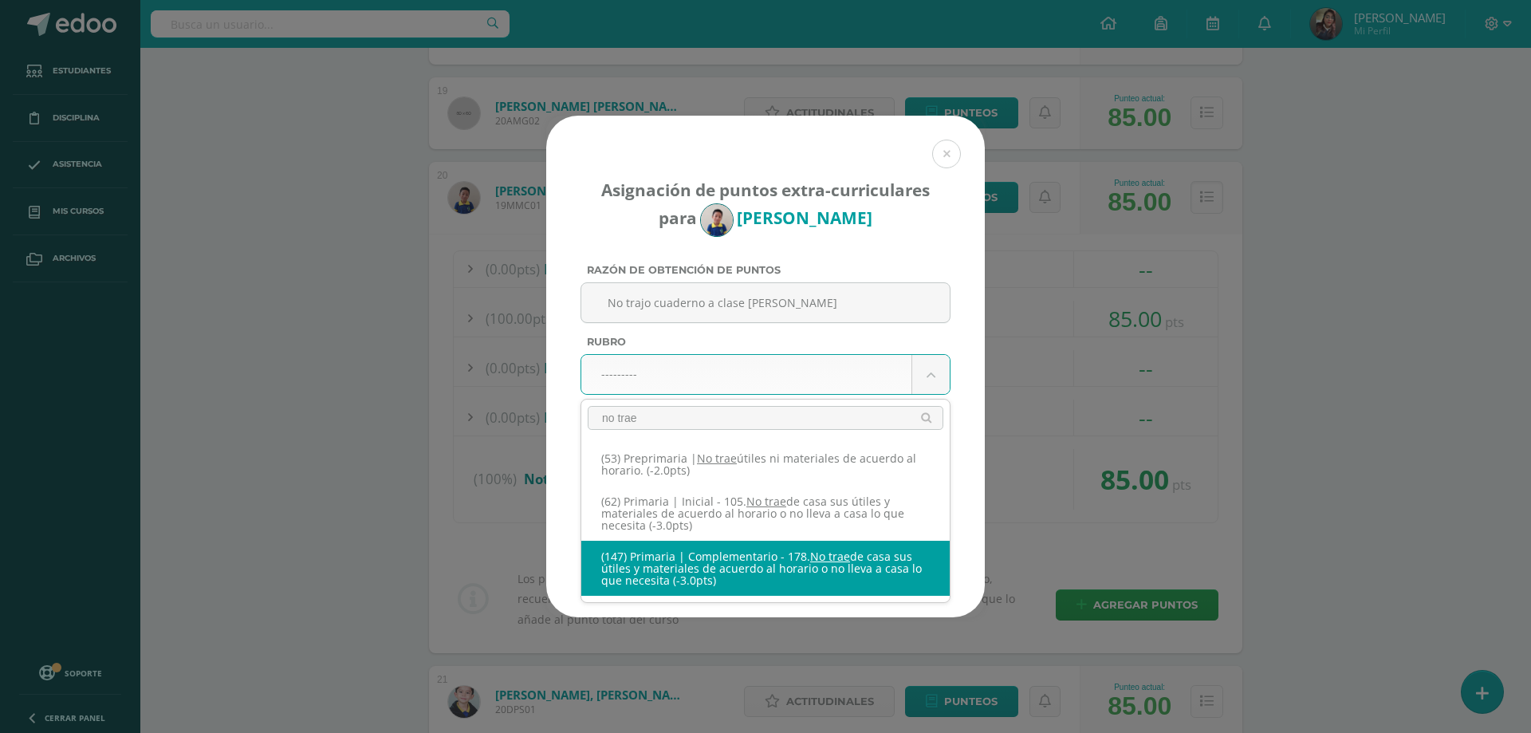
type input "no trae"
select select "207"
type input "-3"
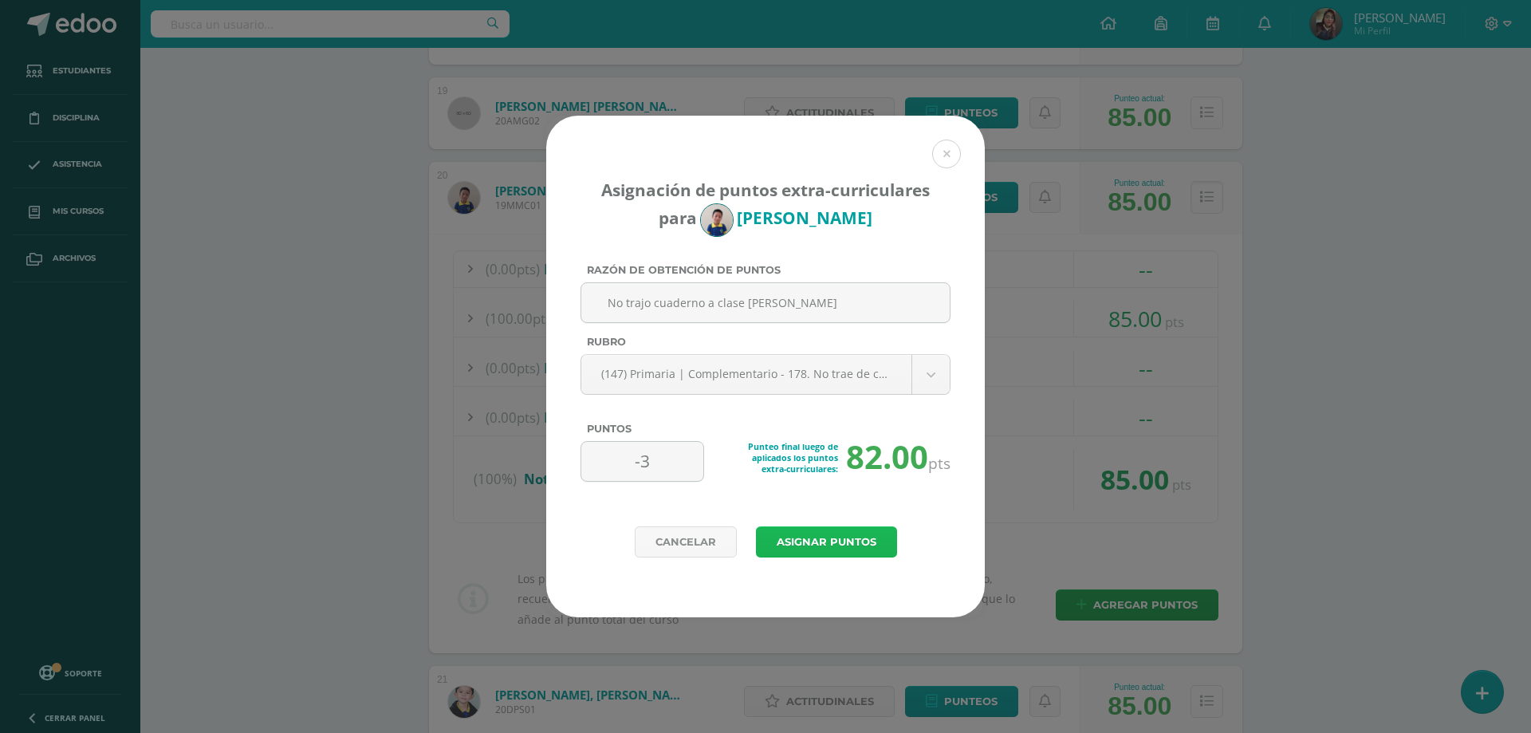
click at [831, 541] on button "Asignar puntos" at bounding box center [826, 541] width 141 height 31
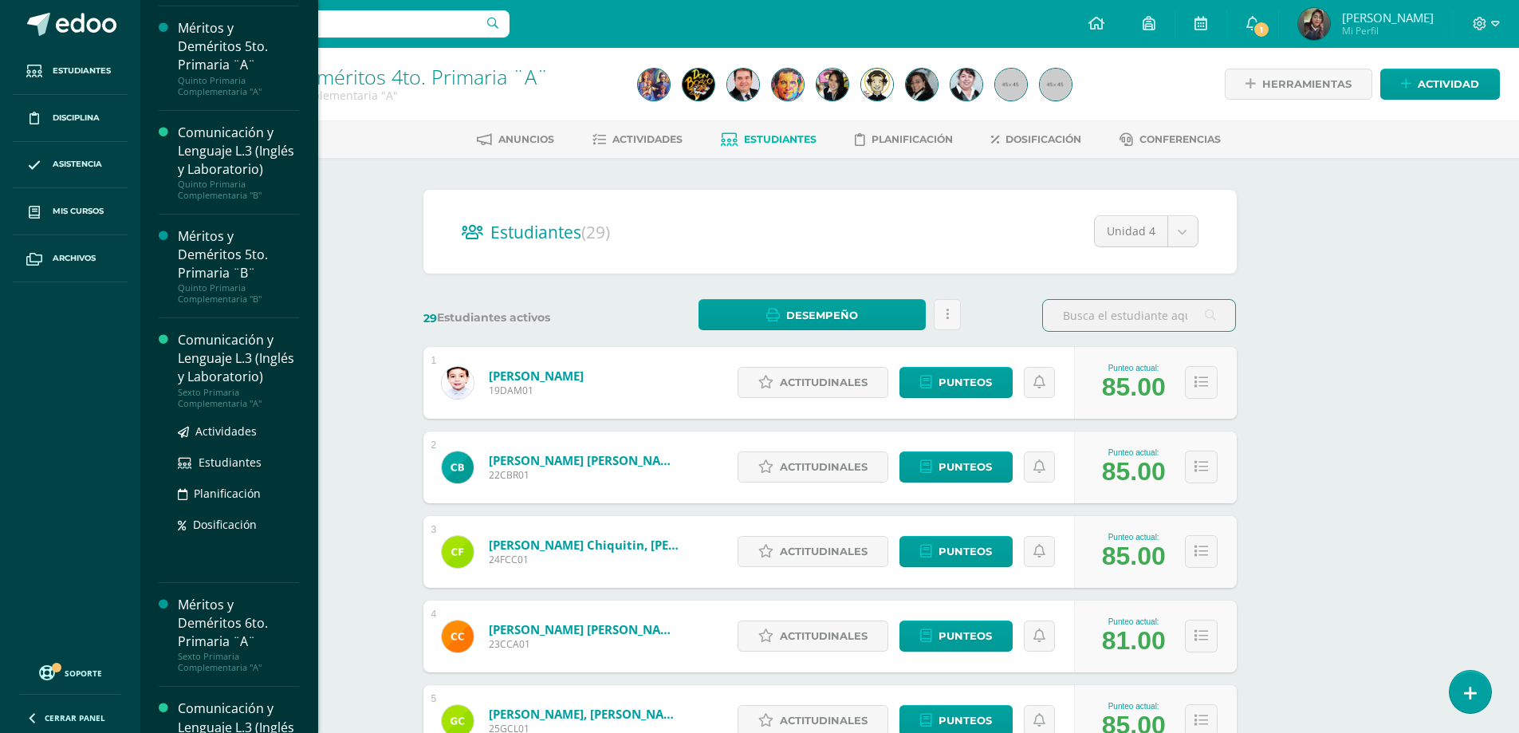
scroll to position [1994, 0]
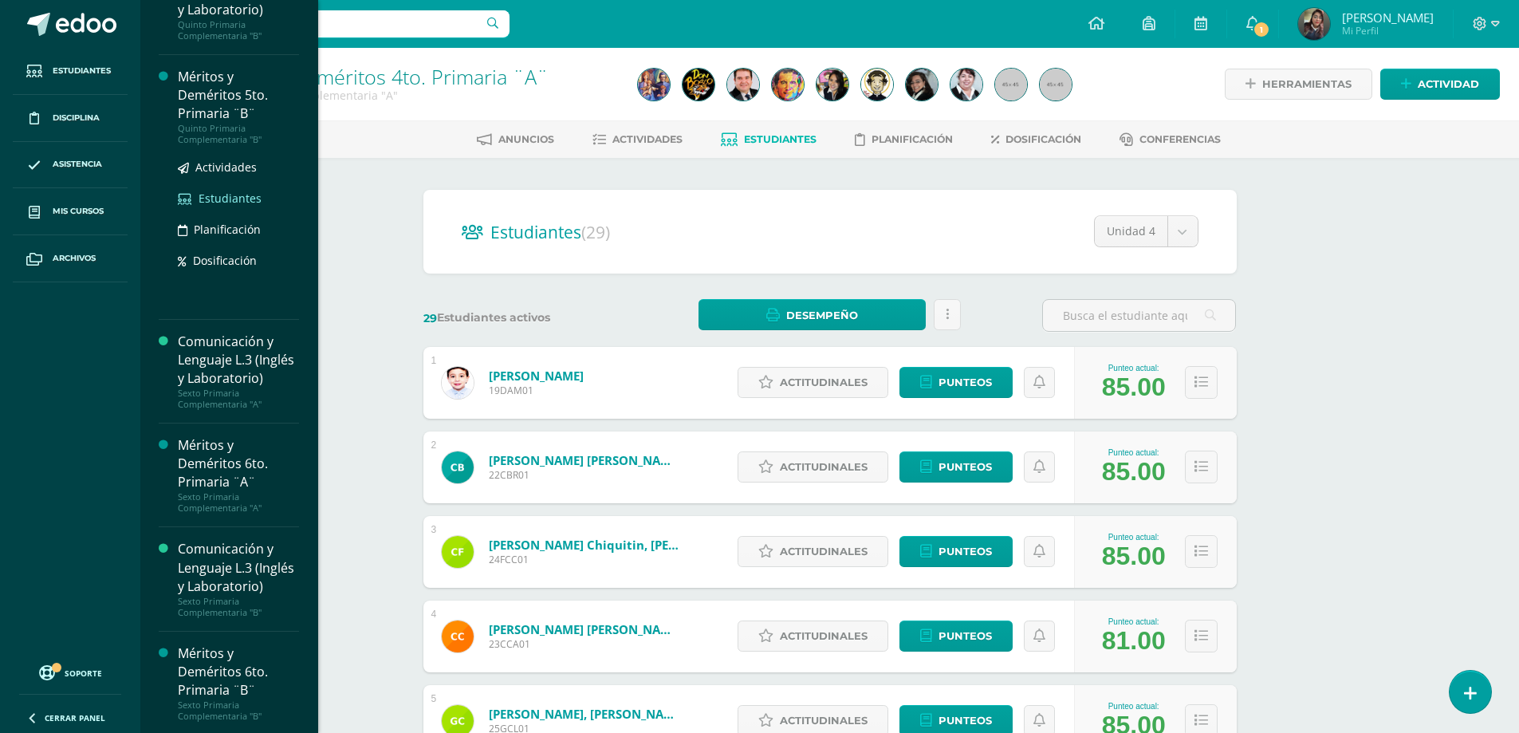
click at [231, 206] on span "Estudiantes" at bounding box center [230, 198] width 63 height 15
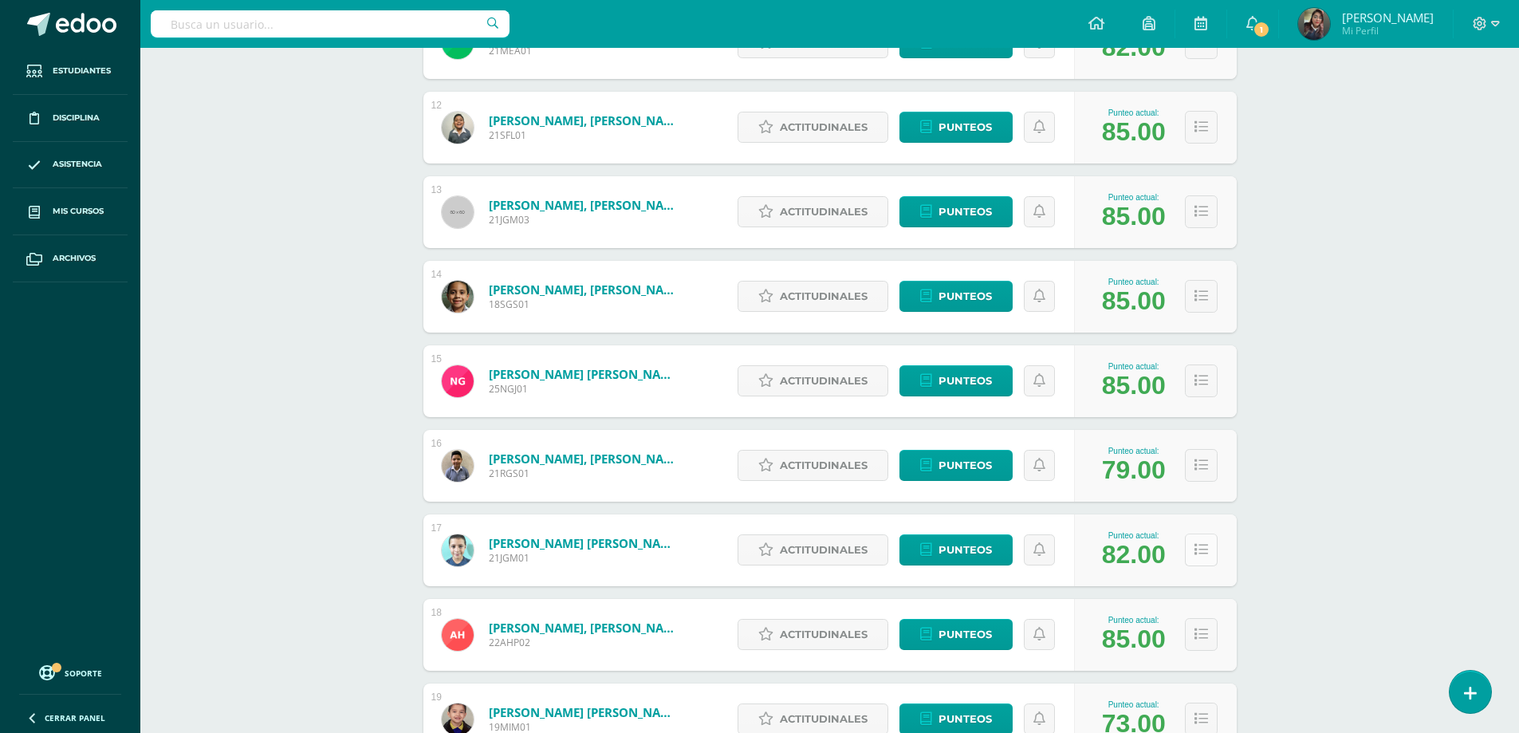
scroll to position [1424, 0]
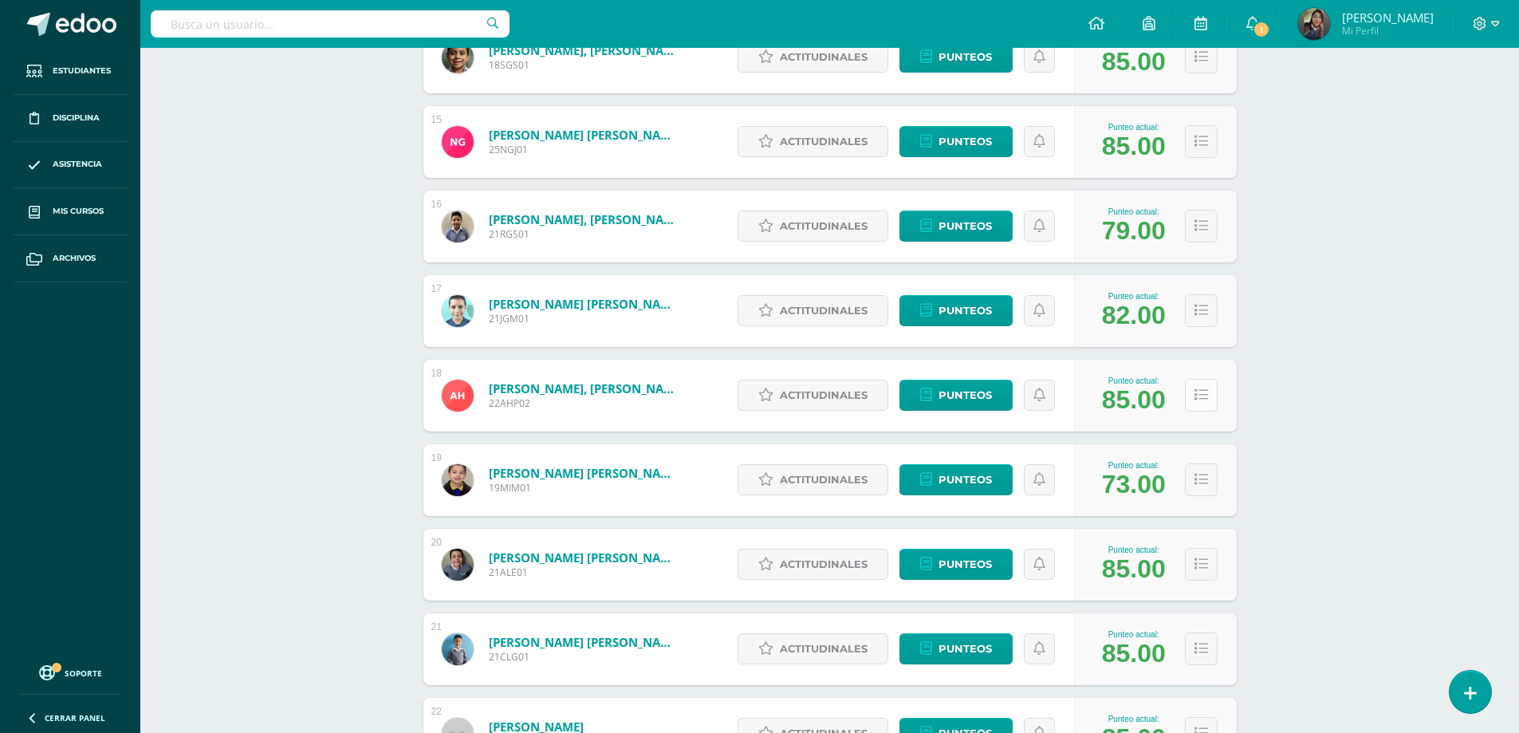
click at [1199, 401] on icon at bounding box center [1202, 395] width 14 height 14
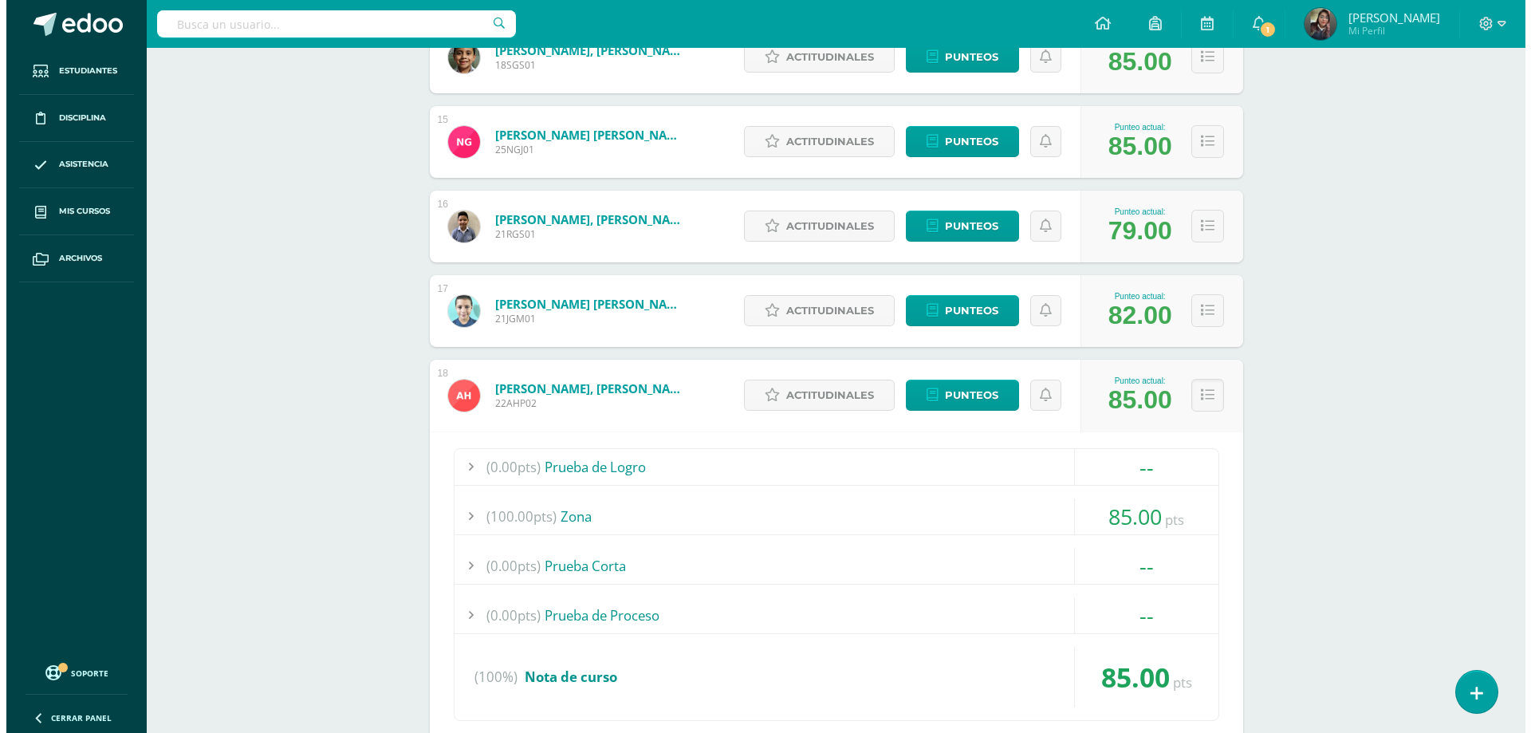
scroll to position [1584, 0]
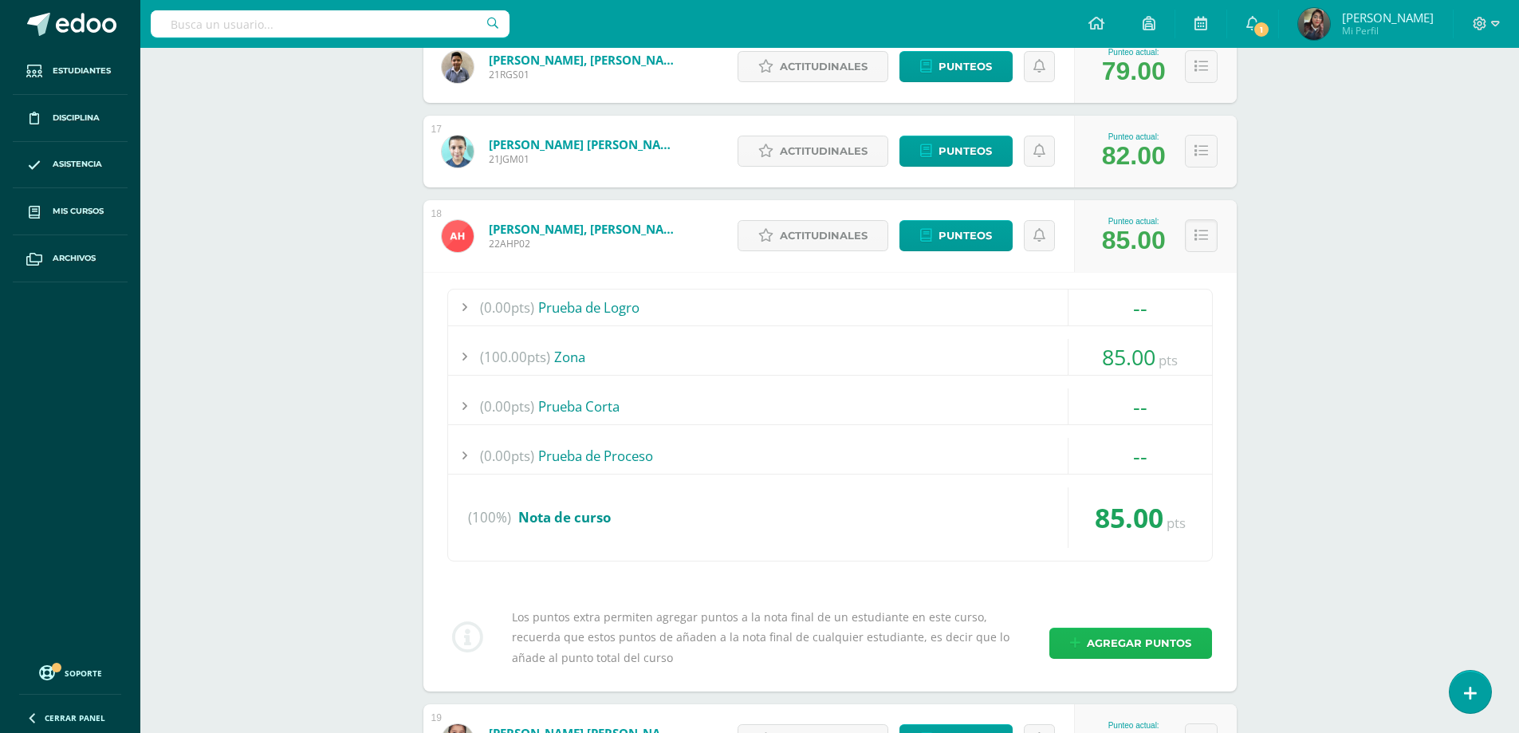
click at [1128, 631] on span "Agregar puntos" at bounding box center [1139, 643] width 104 height 30
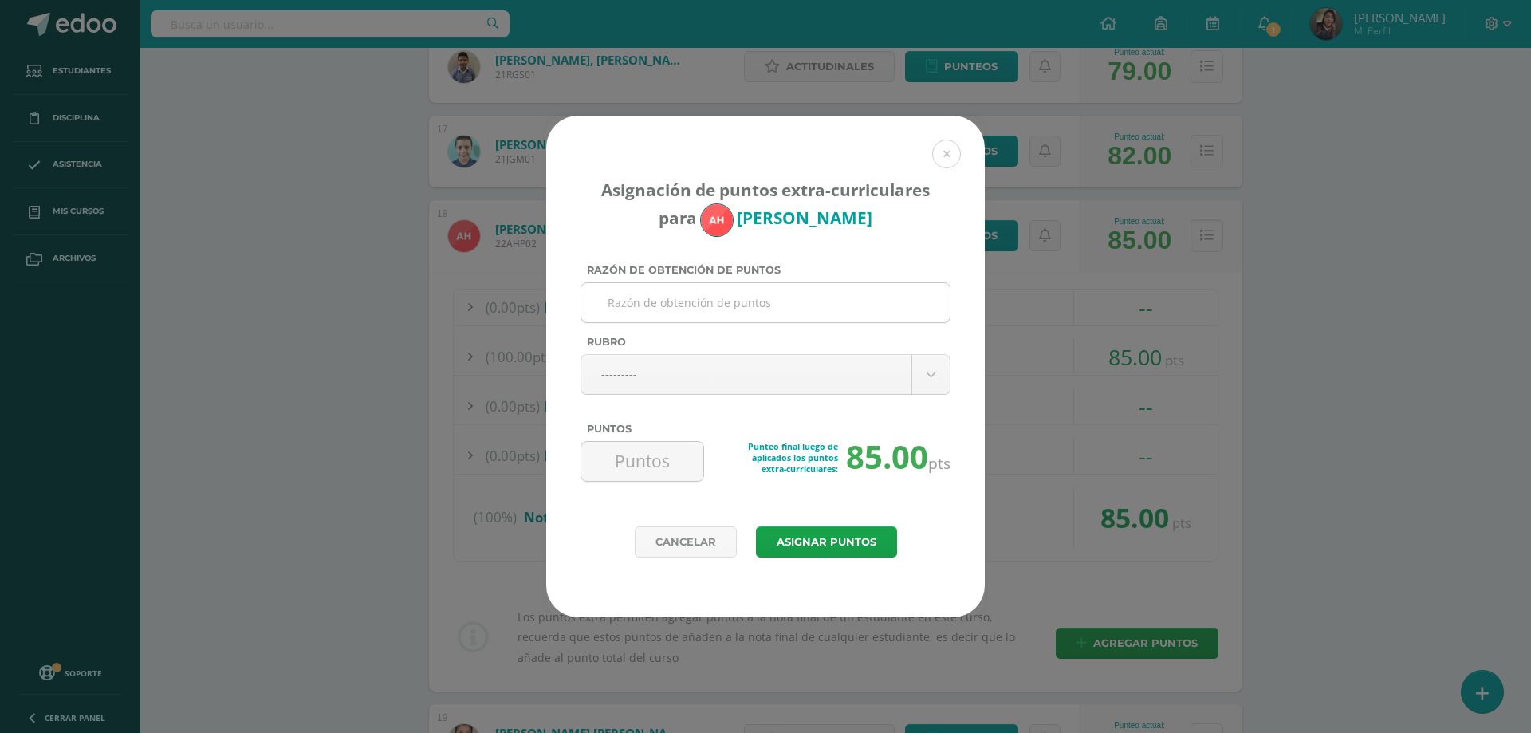
click at [743, 303] on input "Razón de obtención de puntos" at bounding box center [766, 302] width 356 height 39
type input "No trajo libros de inglés a clase"
type input "n"
type input "no t"
type input "no tr"
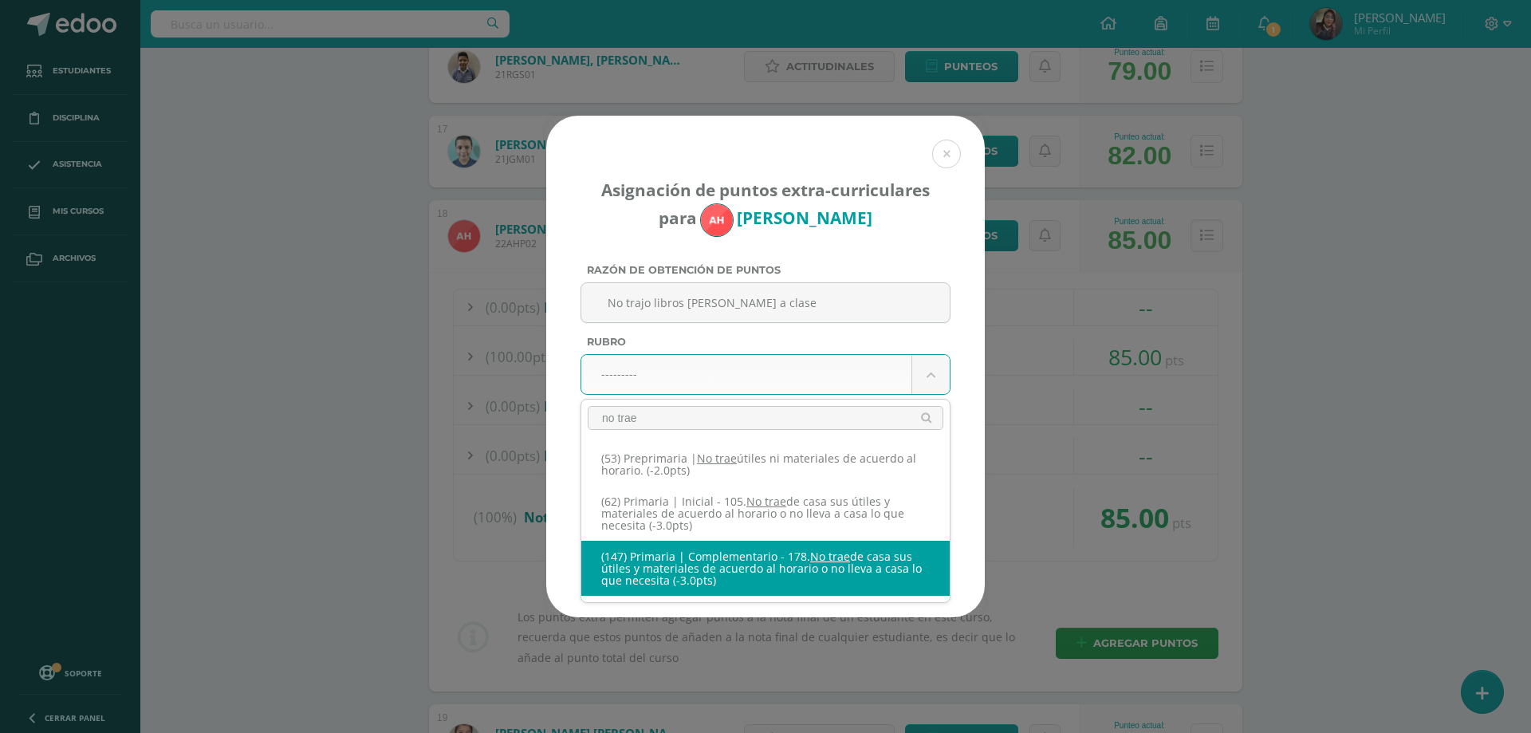
type input "no trae"
select select "207"
type input "-3"
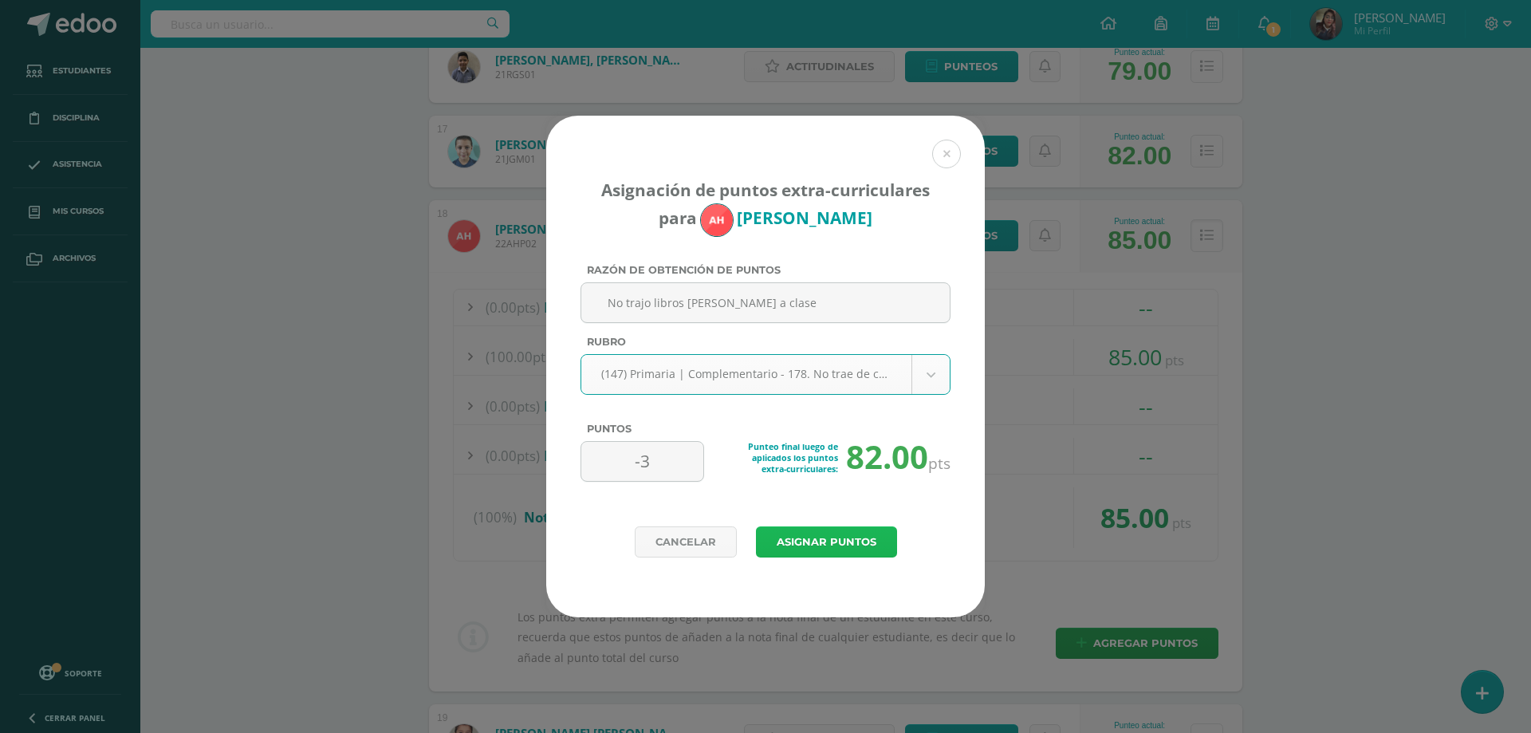
click at [810, 542] on button "Asignar puntos" at bounding box center [826, 541] width 141 height 31
